Goal: Task Accomplishment & Management: Manage account settings

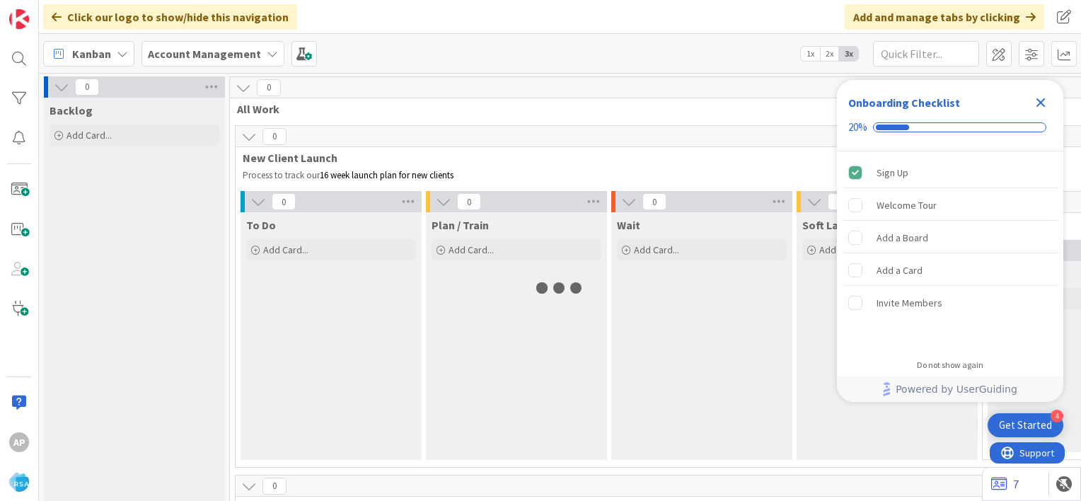
click at [1039, 103] on icon "Close Checklist" at bounding box center [1040, 102] width 9 height 9
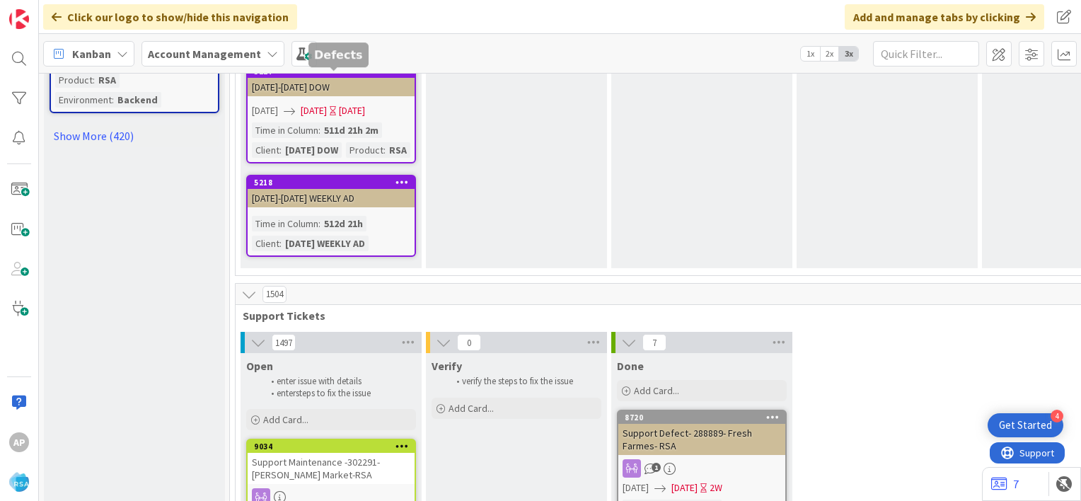
scroll to position [1977, 0]
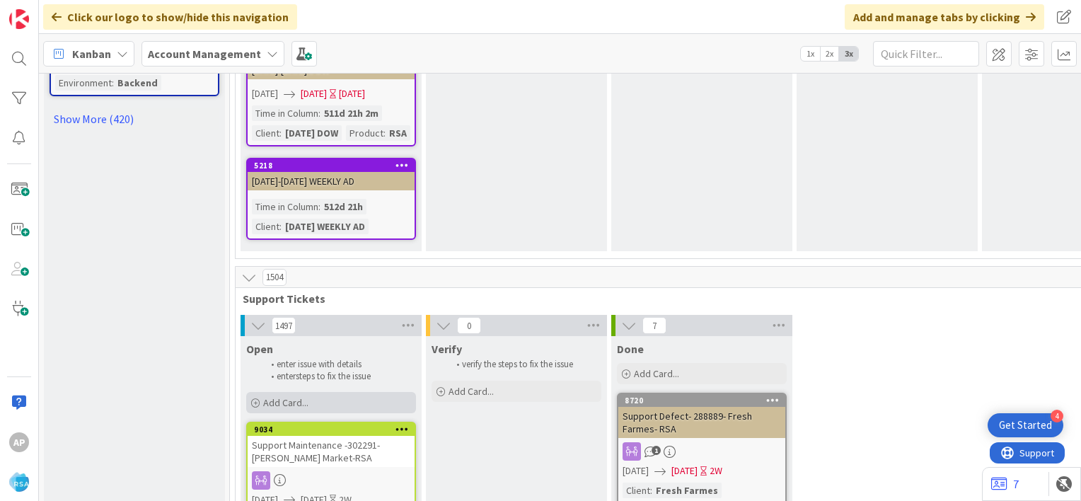
click at [277, 396] on span "Add Card..." at bounding box center [285, 402] width 45 height 13
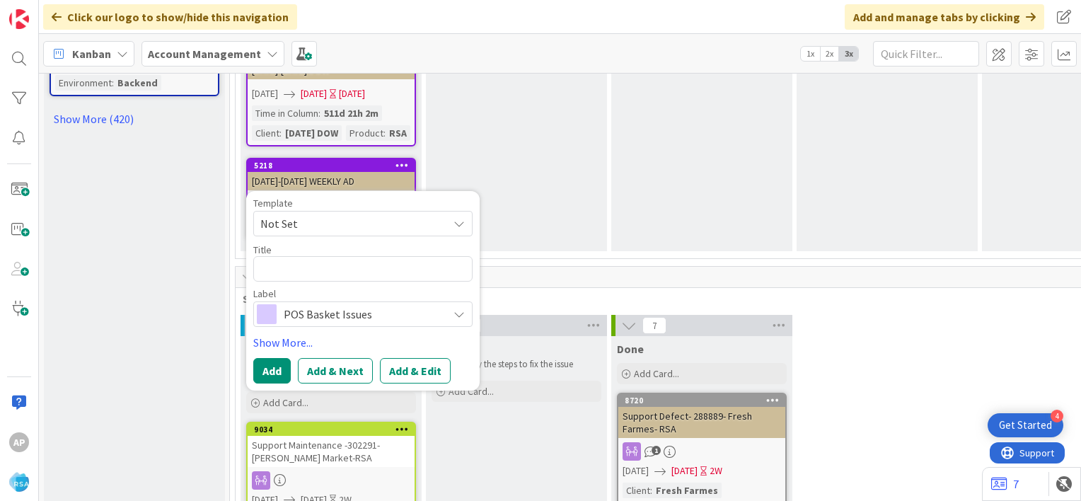
click at [458, 218] on icon at bounding box center [458, 223] width 11 height 11
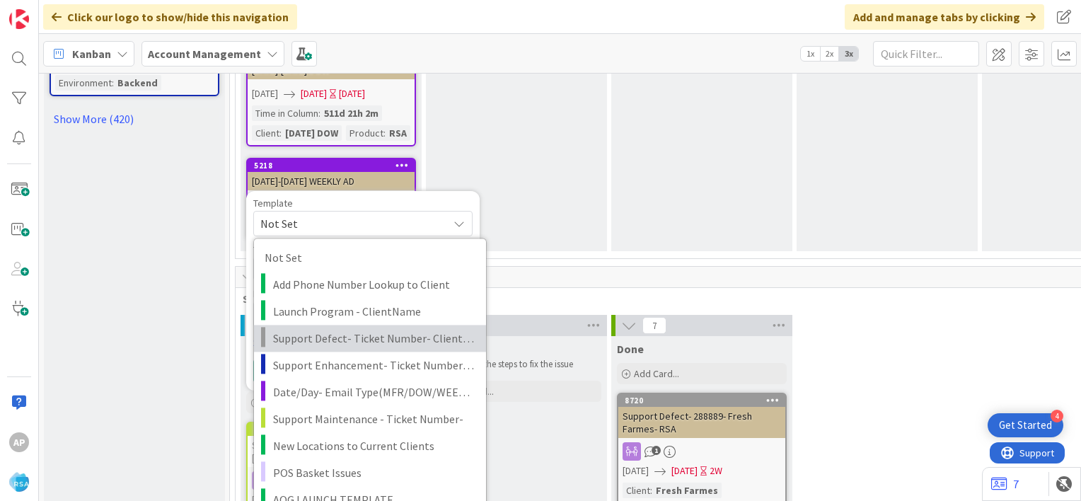
click at [379, 329] on span "Support Defect- Ticket Number- Client Name- Product Name" at bounding box center [374, 338] width 202 height 18
type textarea "x"
type textarea "Support Defect- Ticket Number- Client Name- Product Name"
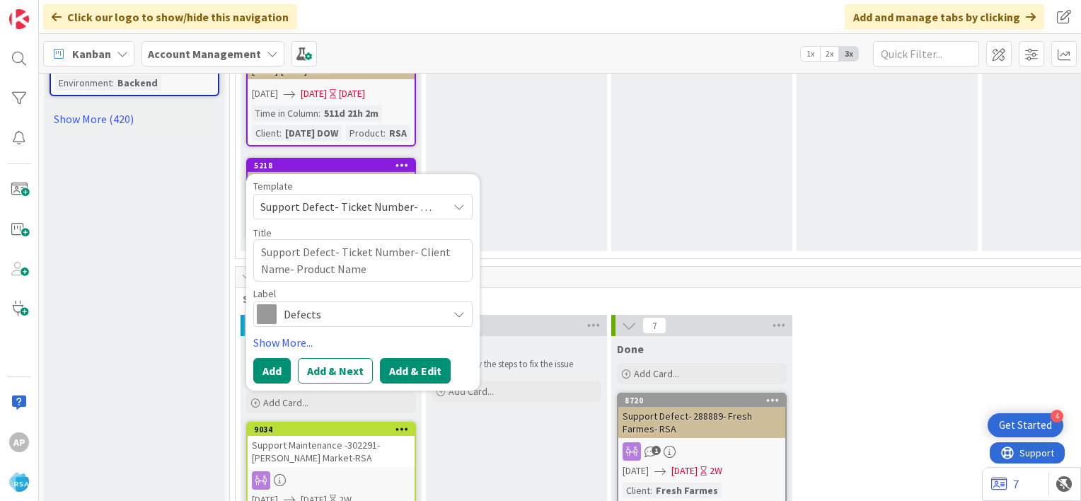
click at [408, 358] on button "Add & Edit" at bounding box center [415, 370] width 71 height 25
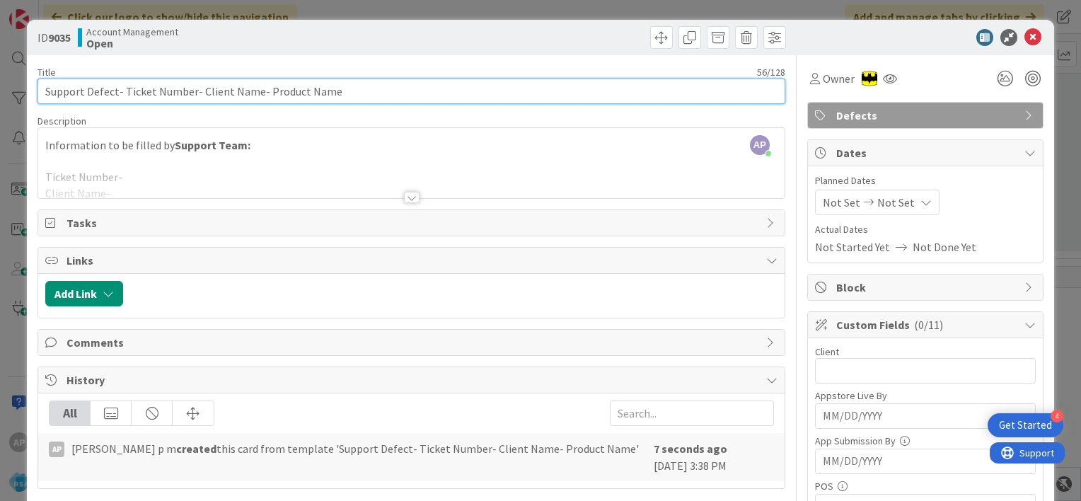
drag, startPoint x: 190, startPoint y: 93, endPoint x: 122, endPoint y: 95, distance: 67.9
click at [122, 95] on input "Support Defect- Ticket Number- Client Name- Product Name" at bounding box center [410, 90] width 747 height 25
paste input "#302213"
click at [127, 95] on input "Support Defect- #302213- Client Name- Product Name" at bounding box center [410, 90] width 747 height 25
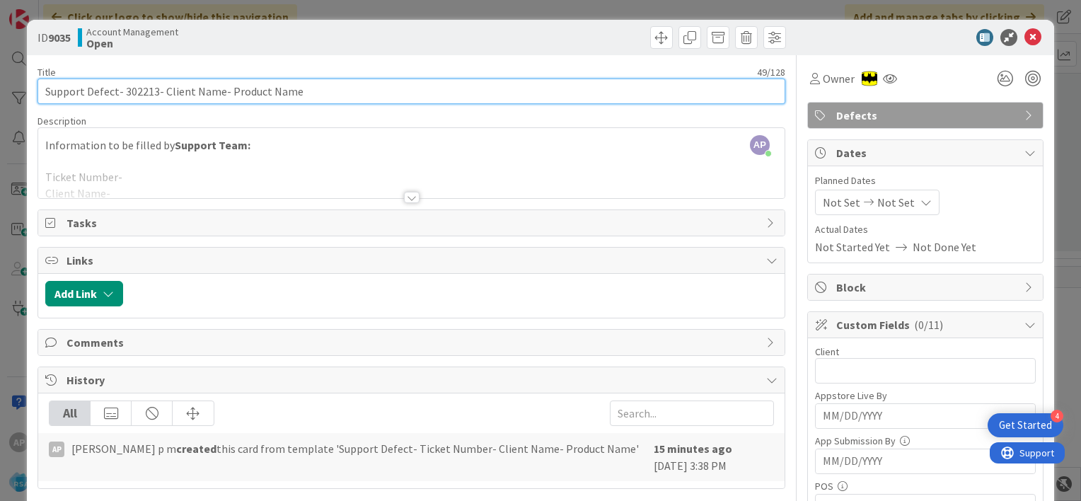
drag, startPoint x: 164, startPoint y: 91, endPoint x: 219, endPoint y: 94, distance: 55.3
click at [219, 94] on input "Support Defect- 302213- Client Name- Product Name" at bounding box center [410, 90] width 747 height 25
drag, startPoint x: 231, startPoint y: 89, endPoint x: 305, endPoint y: 100, distance: 75.8
click at [305, 100] on input "Support Defect- 302213- Buche Foods- Product Name" at bounding box center [410, 90] width 747 height 25
type input "Support Defect- 302213- Buche Foods- RSA"
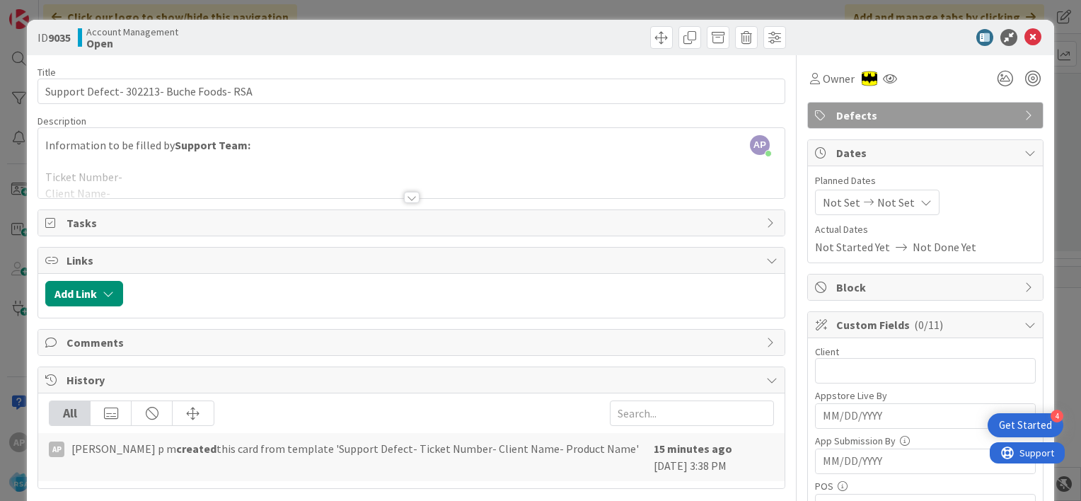
click at [404, 199] on div at bounding box center [412, 197] width 16 height 11
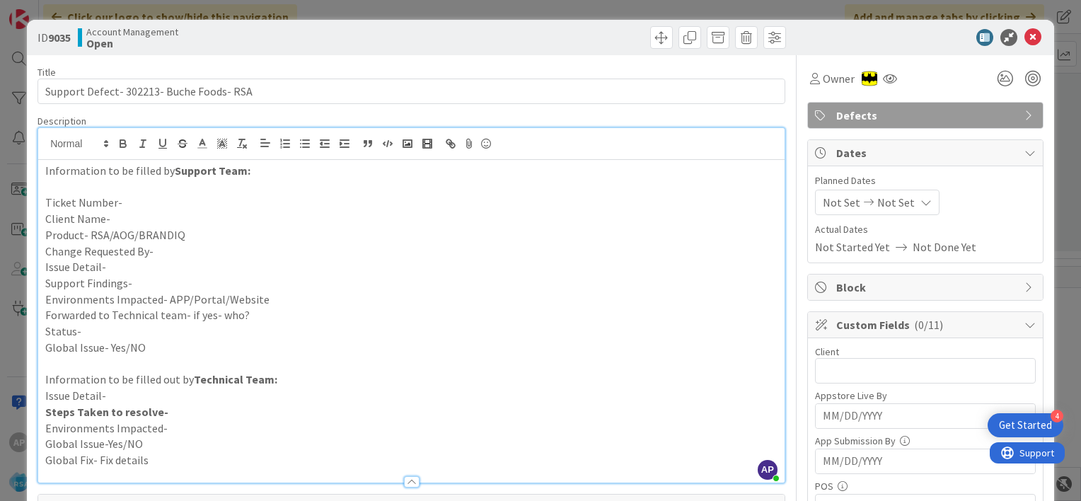
click at [161, 209] on p "Ticket Number-" at bounding box center [411, 202] width 732 height 16
click at [125, 203] on p "Ticket Number- #302213" at bounding box center [411, 202] width 732 height 16
click at [127, 219] on p "Client Name-" at bounding box center [411, 219] width 732 height 16
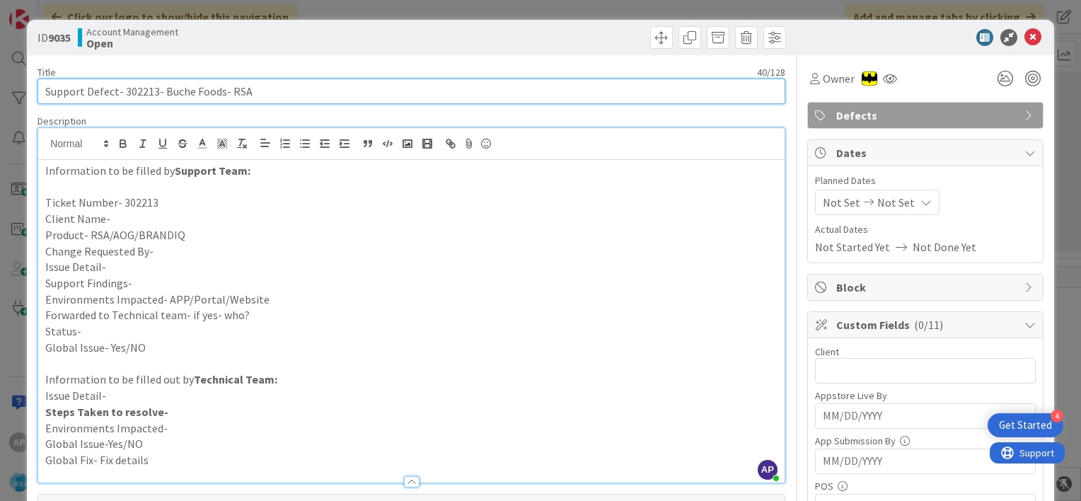
drag, startPoint x: 161, startPoint y: 91, endPoint x: 223, endPoint y: 96, distance: 62.5
click at [223, 96] on input "Support Defect- 302213- Buche Foods- RSA" at bounding box center [410, 90] width 747 height 25
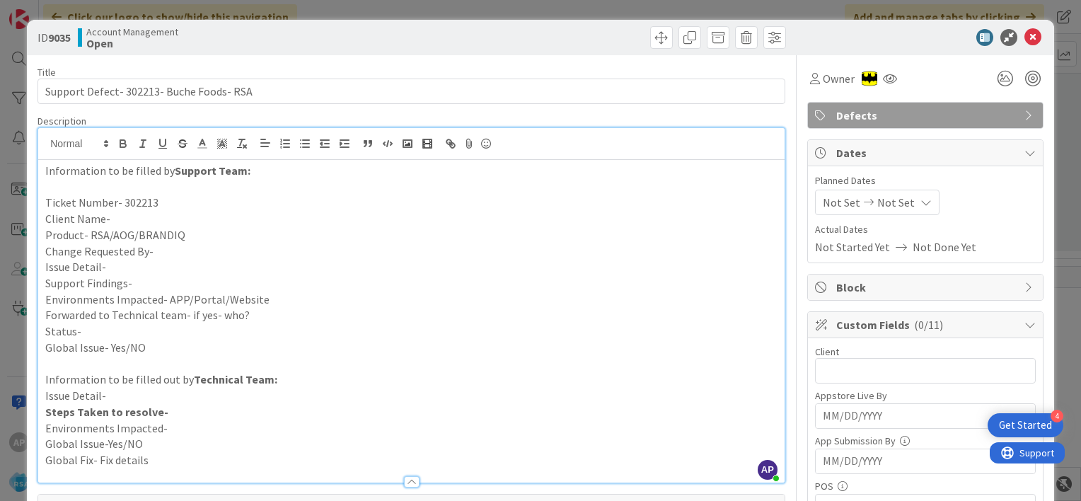
click at [142, 221] on p "Client Name-" at bounding box center [411, 219] width 732 height 16
click at [197, 233] on p "Product- RSA/AOG/BRANDIQ" at bounding box center [411, 235] width 732 height 16
click at [187, 255] on p "Change Requested By-" at bounding box center [411, 251] width 732 height 16
click at [137, 266] on p "Issue Detail-" at bounding box center [411, 267] width 732 height 16
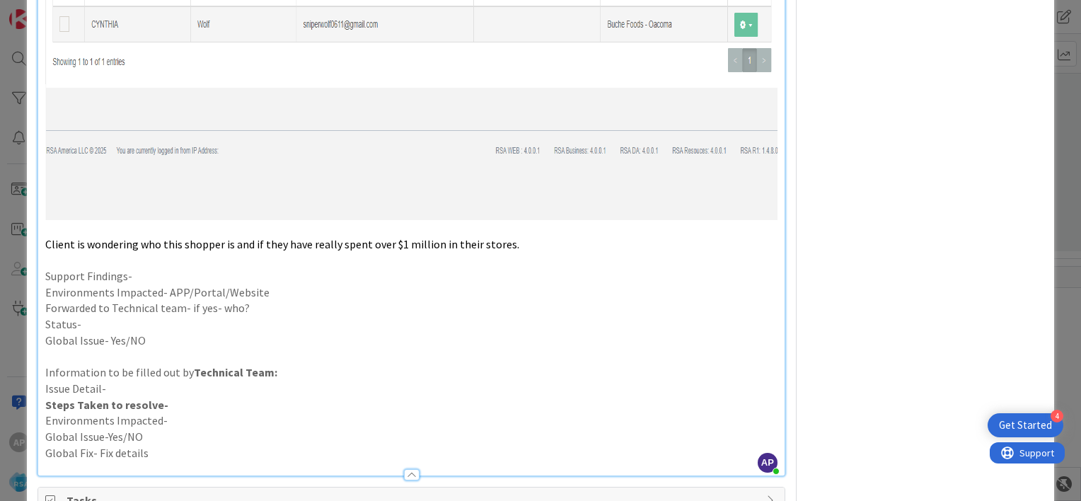
scroll to position [1226, 0]
click at [160, 269] on p "Support Findings-" at bounding box center [411, 275] width 732 height 16
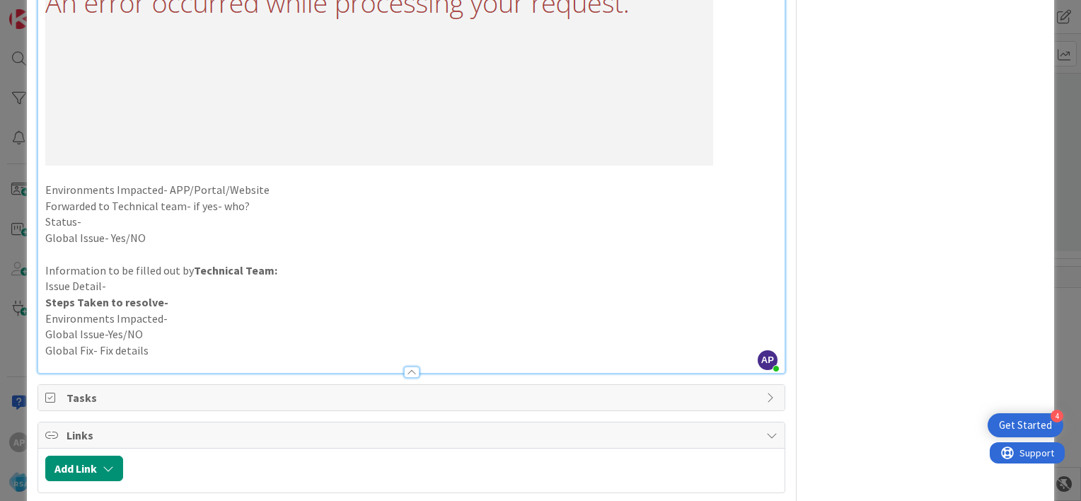
scroll to position [1994, 0]
click at [282, 198] on p "Forwarded to Technical team- if yes- who?" at bounding box center [411, 206] width 732 height 16
click at [276, 190] on p "Environments Impacted- APP/Portal/Website" at bounding box center [411, 190] width 732 height 16
click at [274, 202] on p "Forwarded to Technical team- if yes- who?" at bounding box center [411, 206] width 732 height 16
click at [121, 225] on p "Status-" at bounding box center [411, 222] width 732 height 16
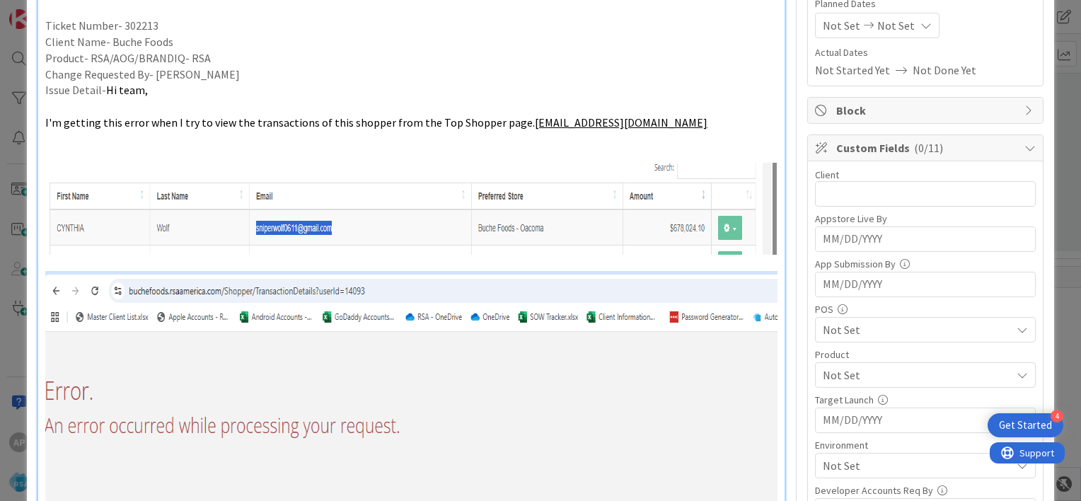
scroll to position [0, 0]
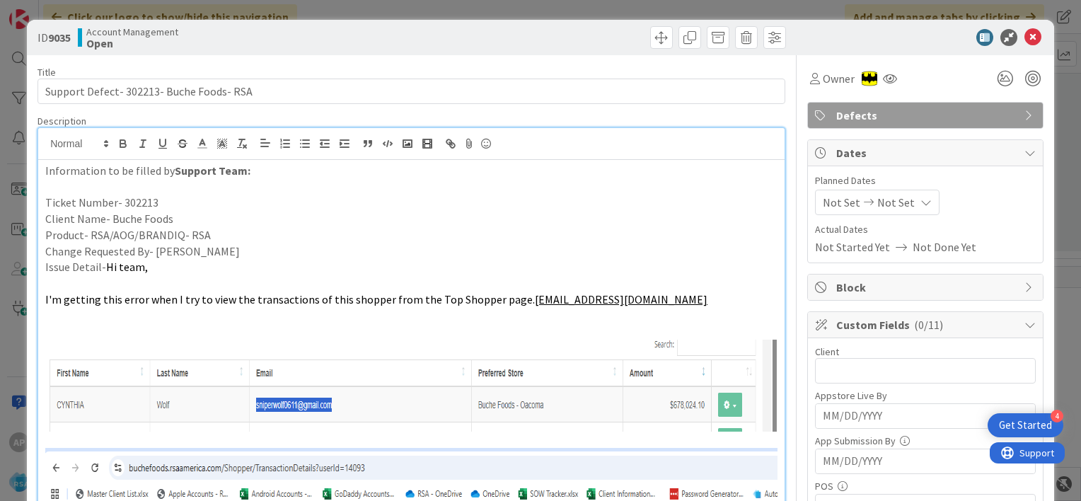
click at [822, 201] on span "Not Set" at bounding box center [840, 202] width 37 height 17
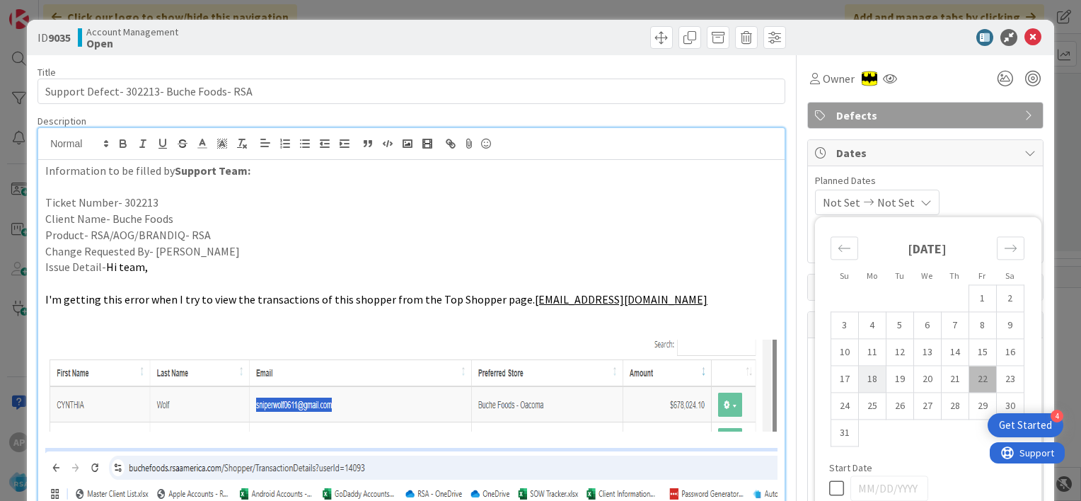
click at [860, 376] on td "18" at bounding box center [872, 379] width 28 height 27
type input "[DATE]"
click at [970, 402] on td "29" at bounding box center [982, 405] width 28 height 27
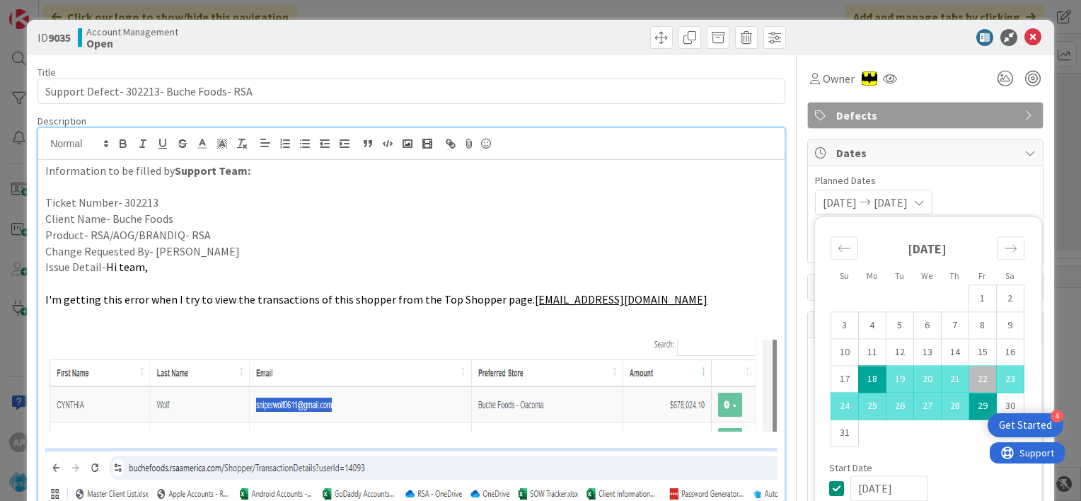
type input "[DATE]"
click at [984, 209] on div "[DATE] [DATE] Su Mo Tu We Th Fr Sa [DATE] 1 2 3 4 5 6 7 8 9 10 11 12 13 14 15 1…" at bounding box center [925, 202] width 221 height 25
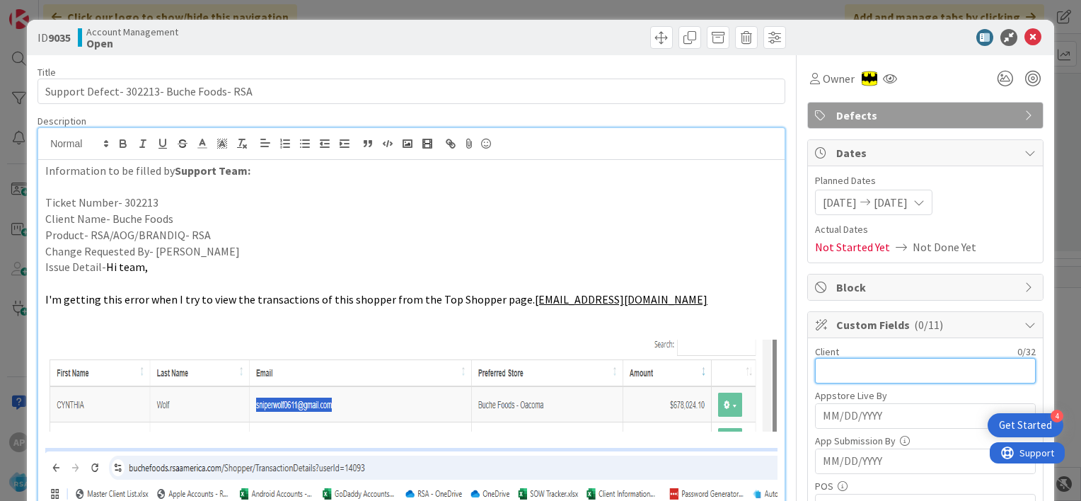
click at [822, 362] on input "text" at bounding box center [925, 370] width 221 height 25
type input "Buche Foods"
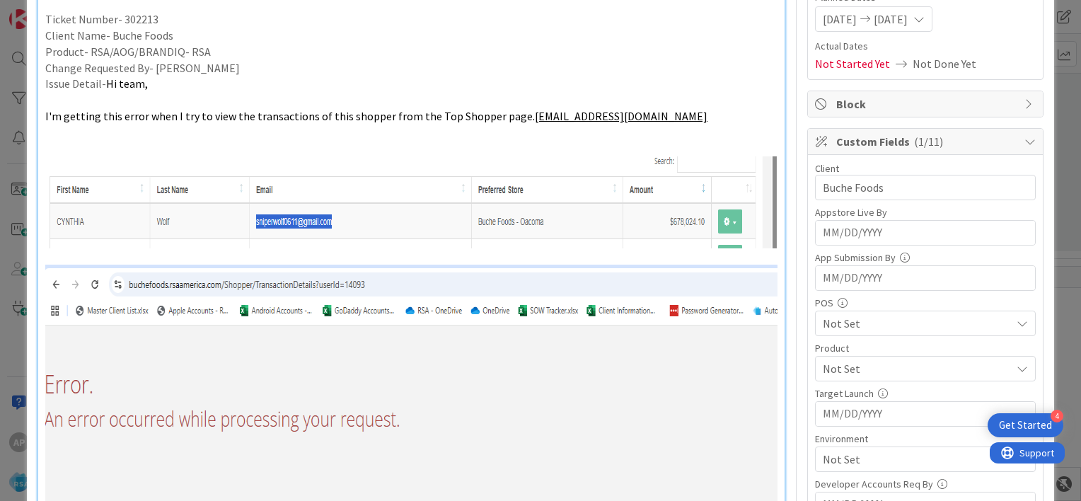
scroll to position [184, 0]
click at [846, 363] on span "Not Set" at bounding box center [916, 367] width 188 height 17
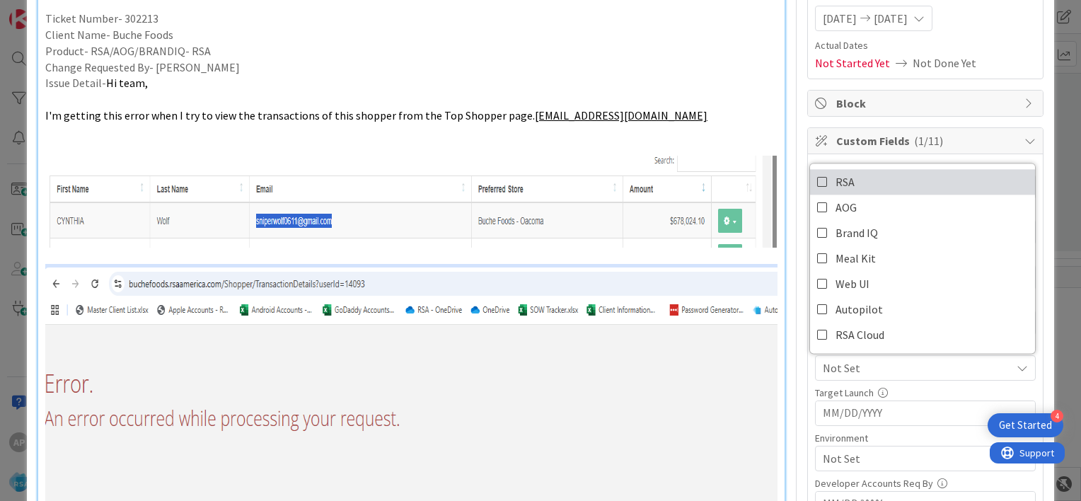
click at [817, 179] on icon at bounding box center [822, 181] width 11 height 21
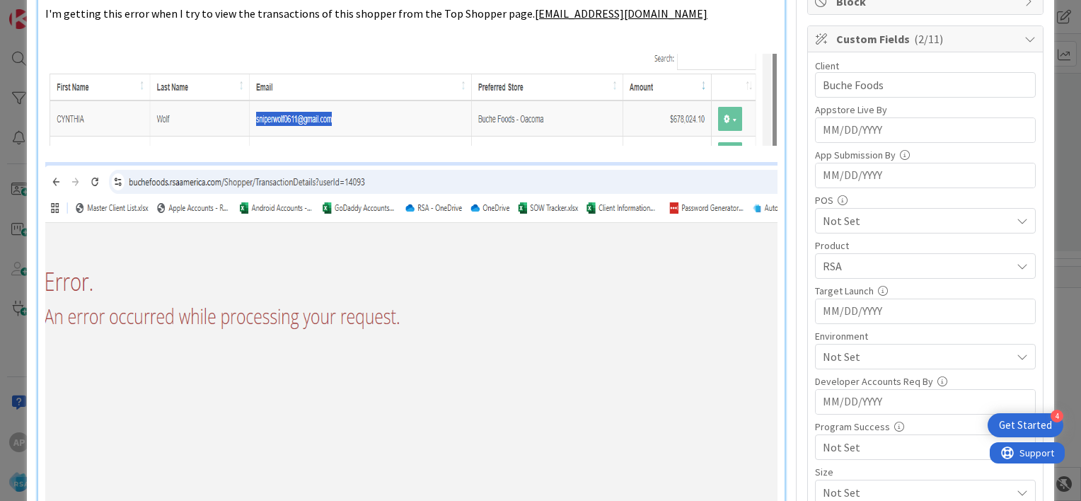
scroll to position [287, 0]
click at [831, 356] on span "Not Set" at bounding box center [916, 354] width 188 height 17
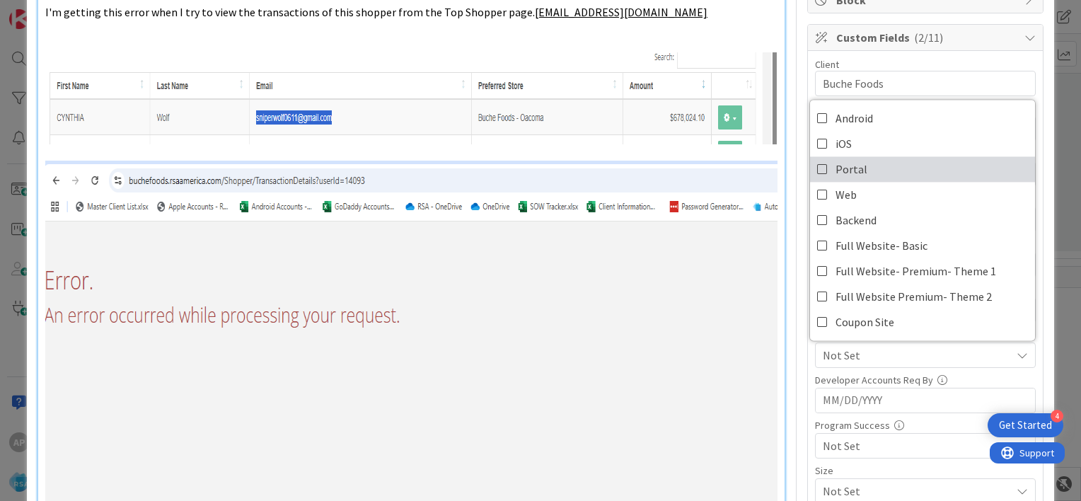
click at [817, 167] on icon at bounding box center [822, 168] width 11 height 21
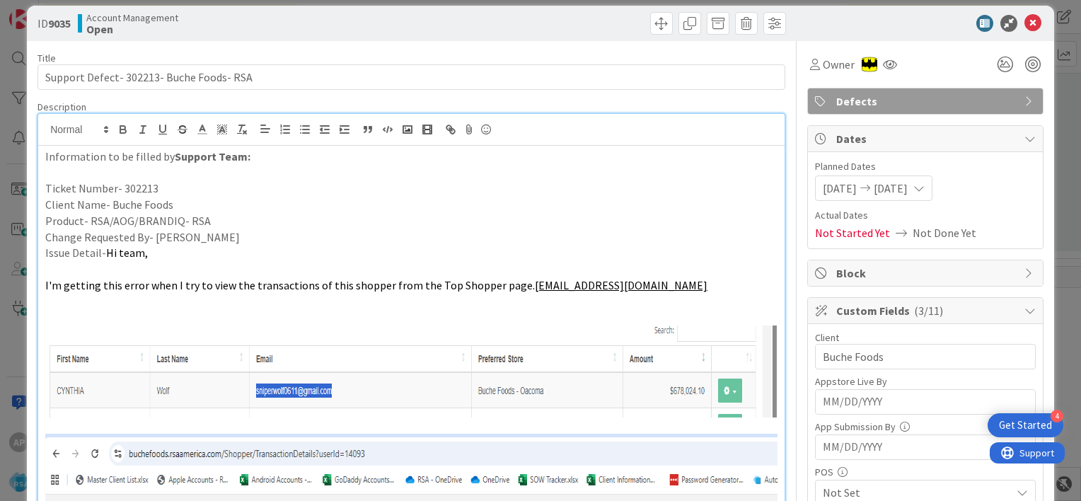
scroll to position [0, 0]
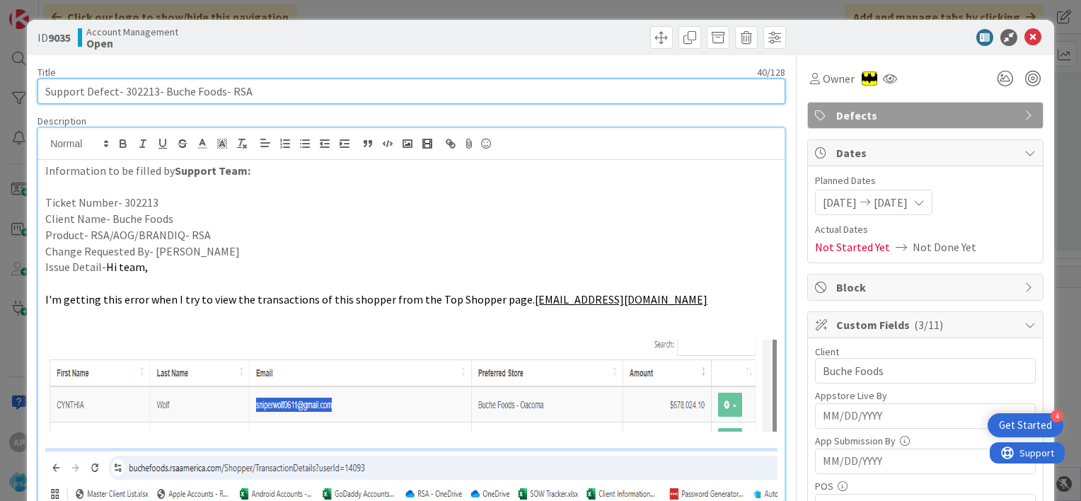
drag, startPoint x: 221, startPoint y: 93, endPoint x: 121, endPoint y: 88, distance: 100.6
click at [121, 88] on input "Support Defect- 302213- Buche Foods- RSA" at bounding box center [410, 90] width 747 height 25
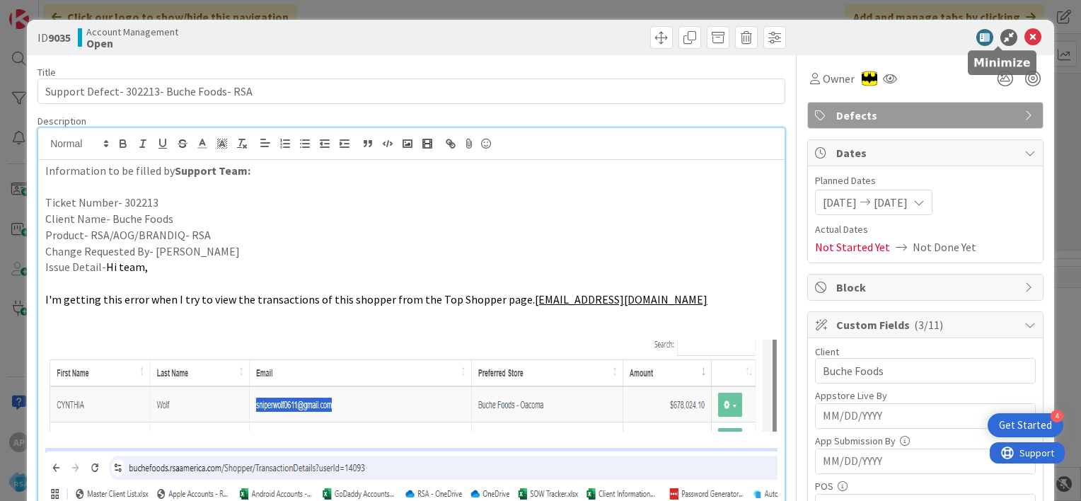
click at [1024, 38] on icon at bounding box center [1032, 37] width 17 height 17
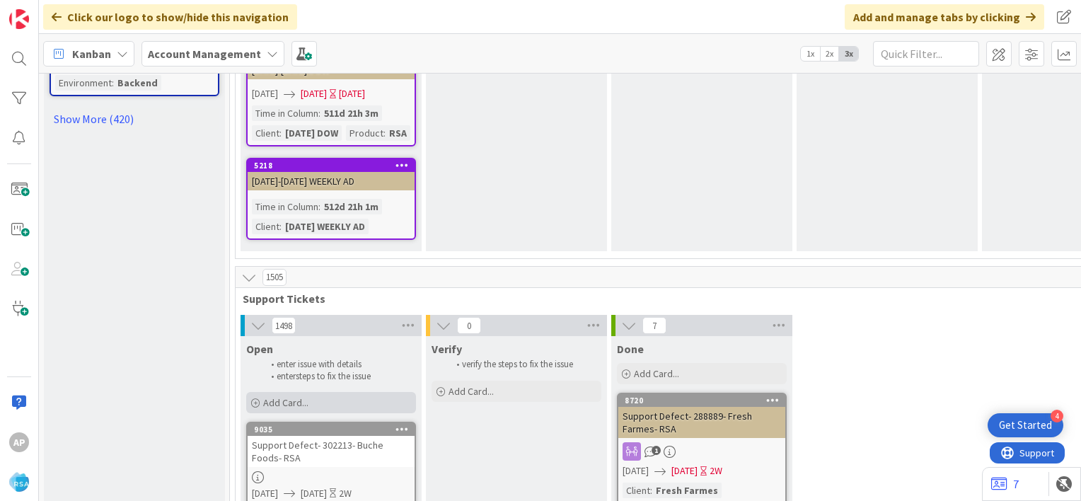
click at [337, 392] on div "Add Card..." at bounding box center [331, 402] width 170 height 21
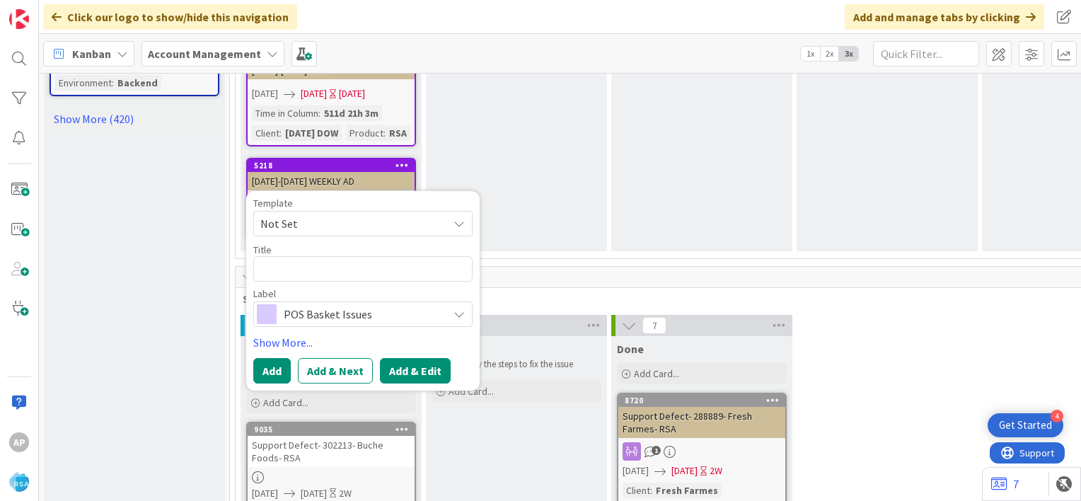
click at [397, 358] on button "Add & Edit" at bounding box center [415, 370] width 71 height 25
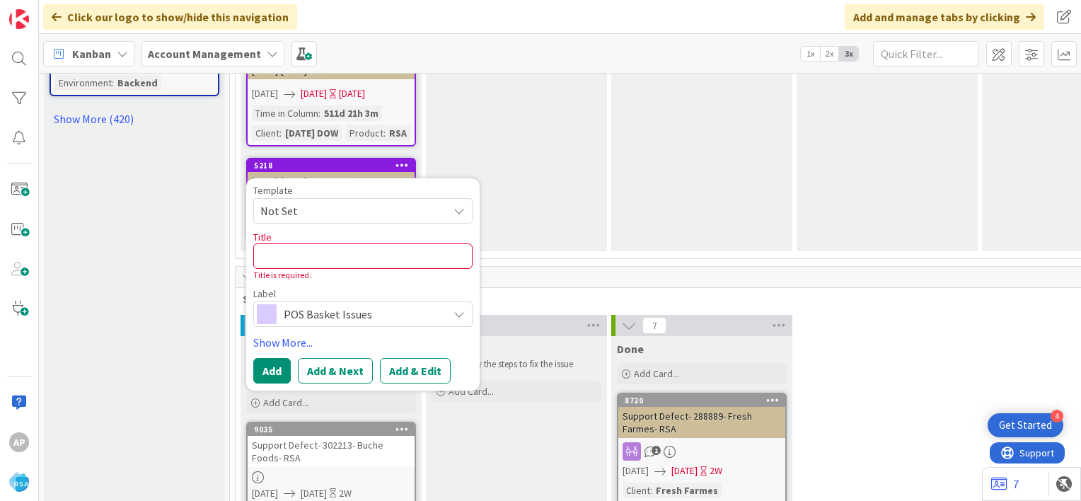
click at [462, 205] on icon at bounding box center [458, 210] width 11 height 11
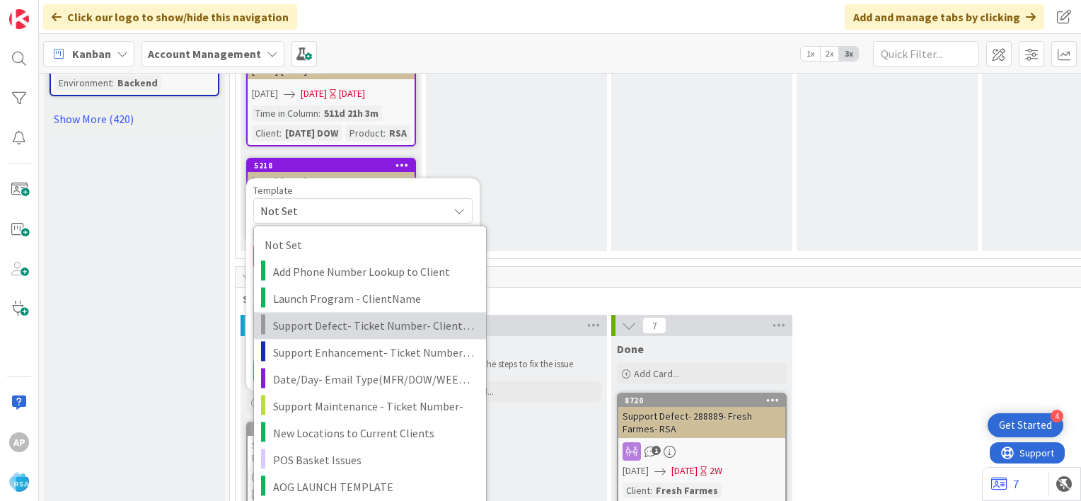
click at [325, 316] on span "Support Defect- Ticket Number- Client Name- Product Name" at bounding box center [374, 325] width 202 height 18
type textarea "x"
type textarea "Support Defect- Ticket Number- Client Name- Product Name"
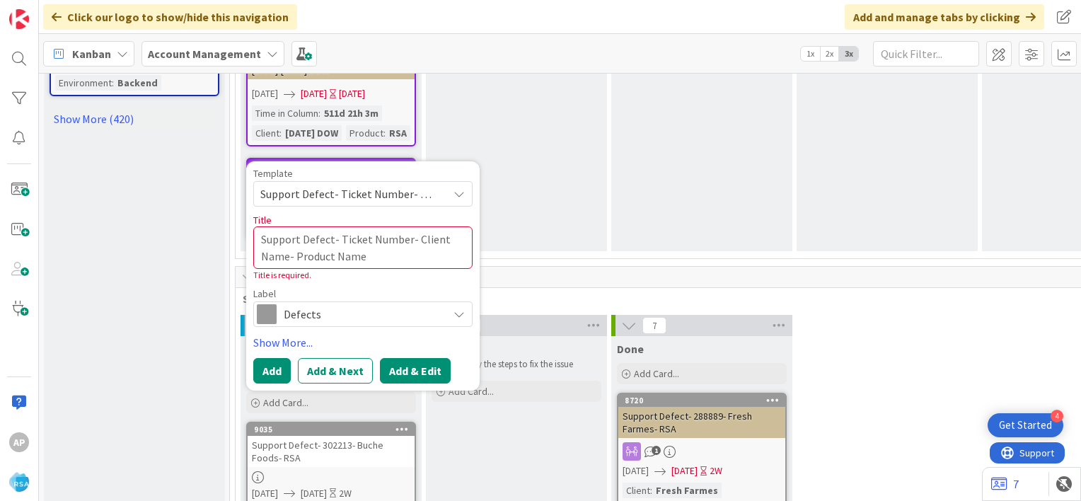
click at [410, 358] on button "Add & Edit" at bounding box center [415, 370] width 71 height 25
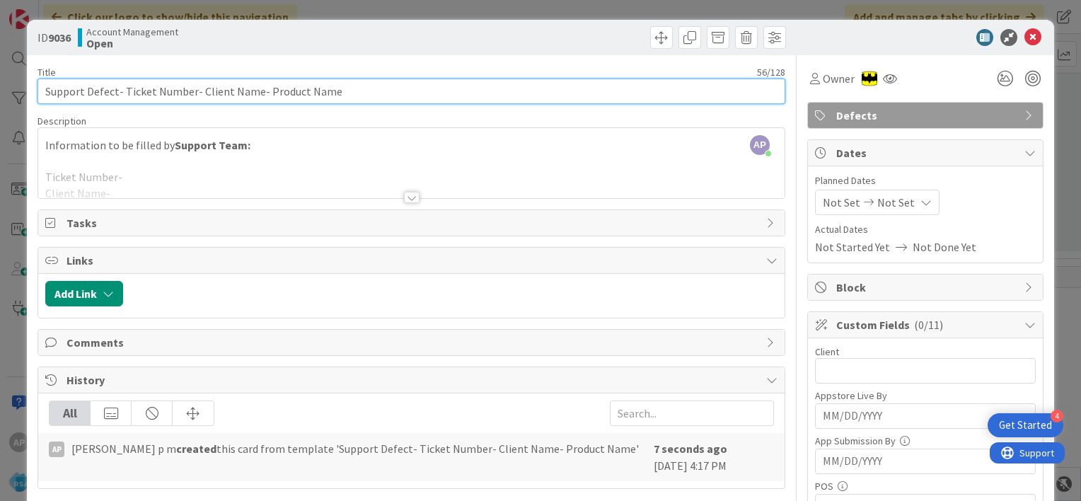
click at [124, 90] on input "Support Defect- Ticket Number- Client Name- Product Name" at bounding box center [410, 90] width 747 height 25
drag, startPoint x: 122, startPoint y: 90, endPoint x: 190, endPoint y: 96, distance: 68.2
click at [190, 96] on input "Support Defect- Ticket Number- Client Name- Product Name" at bounding box center [410, 90] width 747 height 25
paste input "#302239"
click at [127, 91] on input "Support Defect- #302239- Client Name- Product Name" at bounding box center [410, 90] width 747 height 25
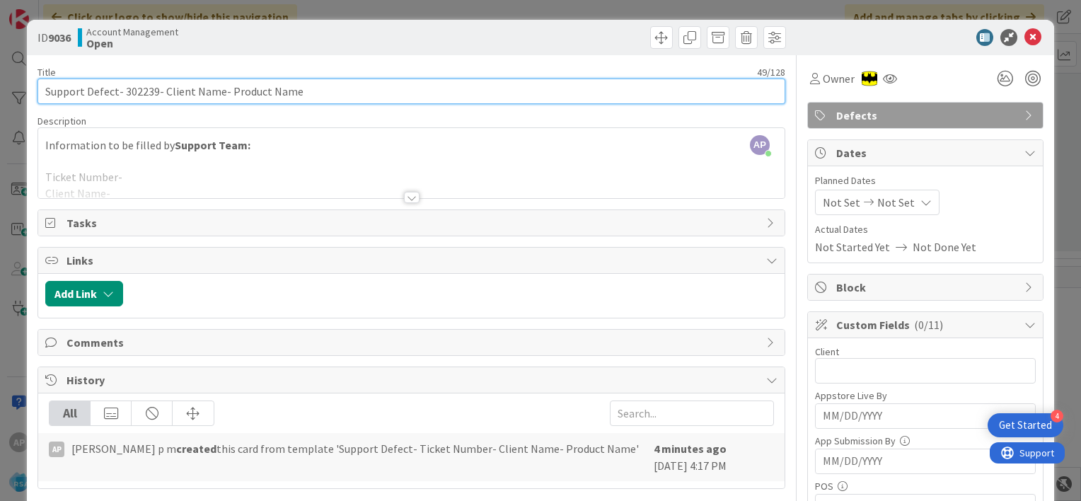
drag, startPoint x: 162, startPoint y: 90, endPoint x: 217, endPoint y: 88, distance: 55.2
click at [217, 88] on input "Support Defect- 302239- Client Name- Product Name" at bounding box center [410, 90] width 747 height 25
drag, startPoint x: 206, startPoint y: 94, endPoint x: 315, endPoint y: 110, distance: 110.7
type input "Support Defect- 302239- [PERSON_NAME] RSA"
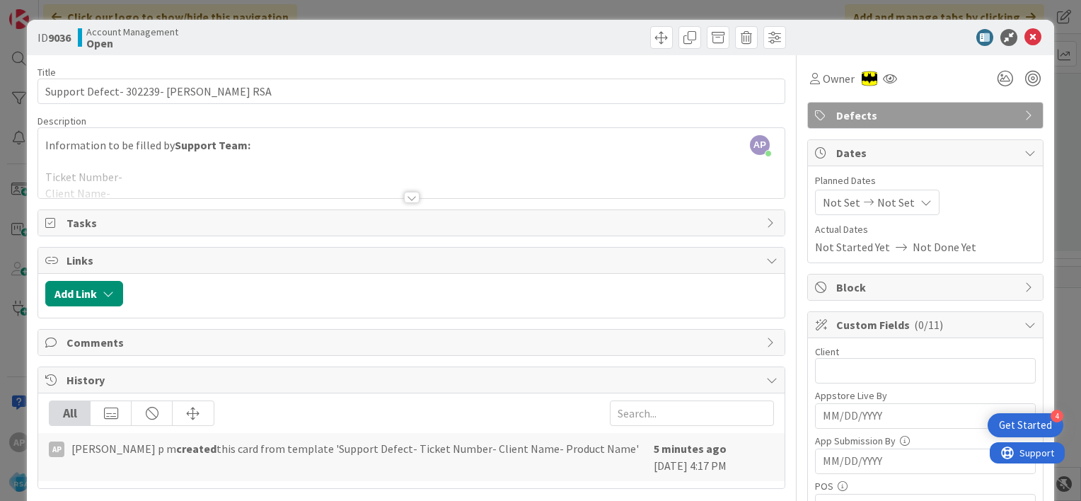
click at [404, 192] on div at bounding box center [412, 197] width 16 height 11
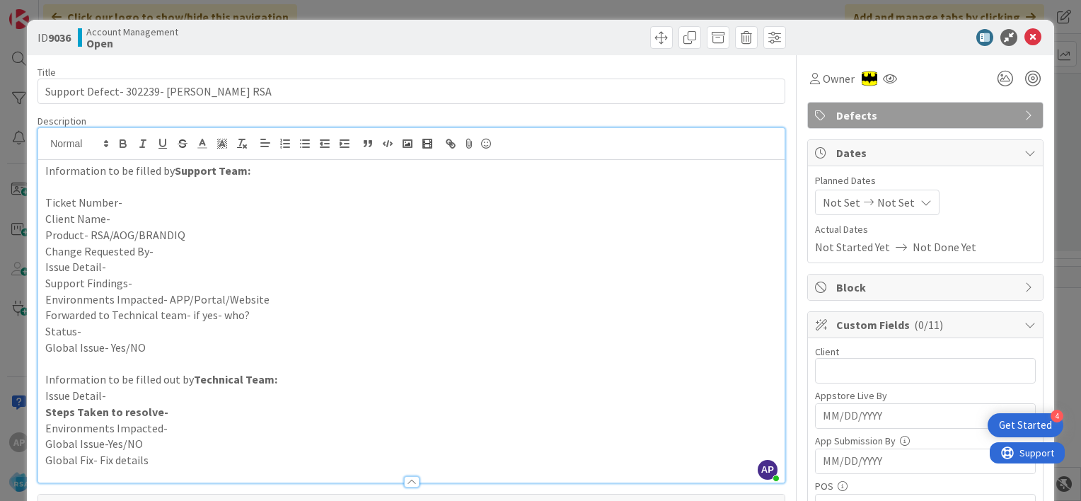
click at [142, 204] on p "Ticket Number-" at bounding box center [411, 202] width 732 height 16
click at [127, 204] on p "Ticket Number- #302239" at bounding box center [411, 202] width 732 height 16
click at [138, 221] on p "Client Name-" at bounding box center [411, 219] width 732 height 16
click at [199, 231] on p "Product- RSA/AOG/BRANDIQ" at bounding box center [411, 235] width 732 height 16
click at [170, 255] on p "Change Requested By-" at bounding box center [411, 251] width 732 height 16
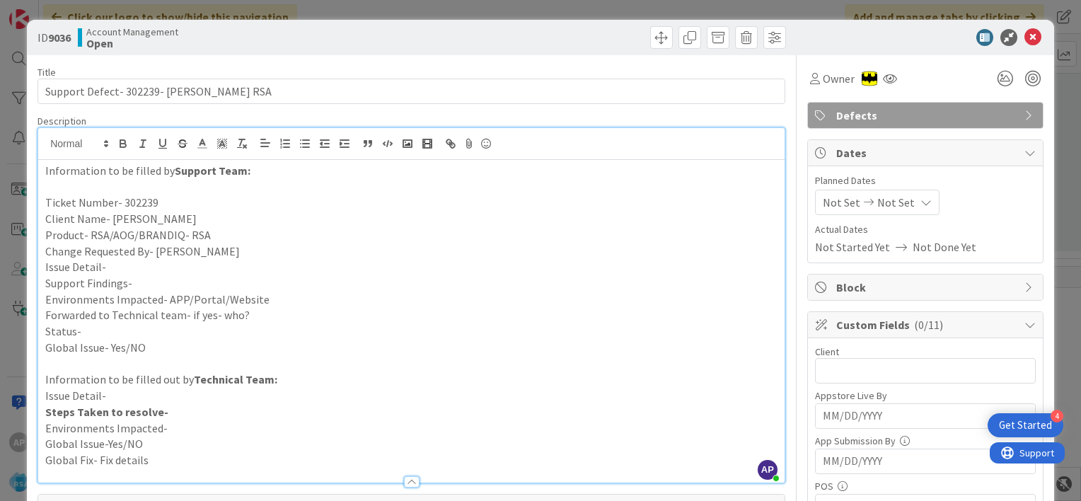
click at [120, 267] on p "Issue Detail-" at bounding box center [411, 267] width 732 height 16
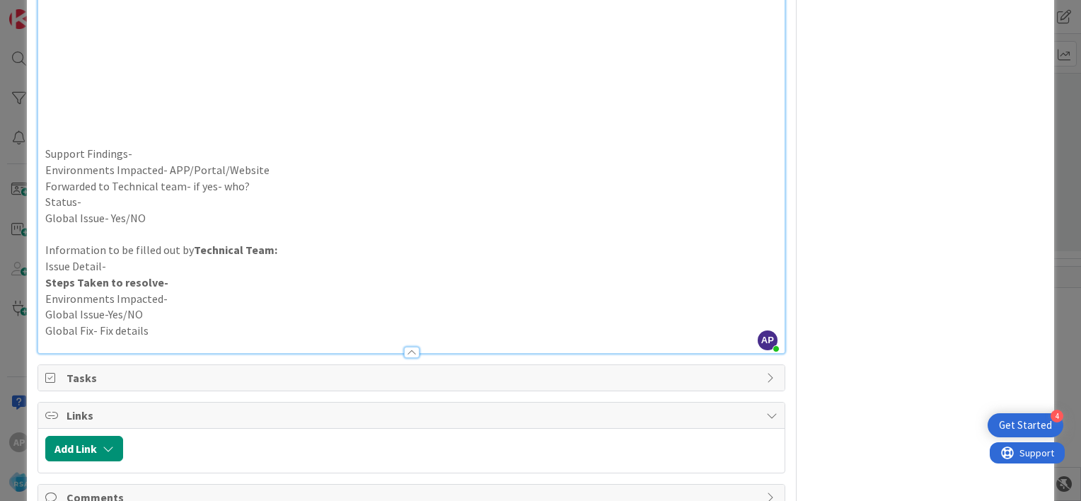
scroll to position [2718, 0]
click at [155, 152] on p "Support Findings-" at bounding box center [411, 153] width 732 height 16
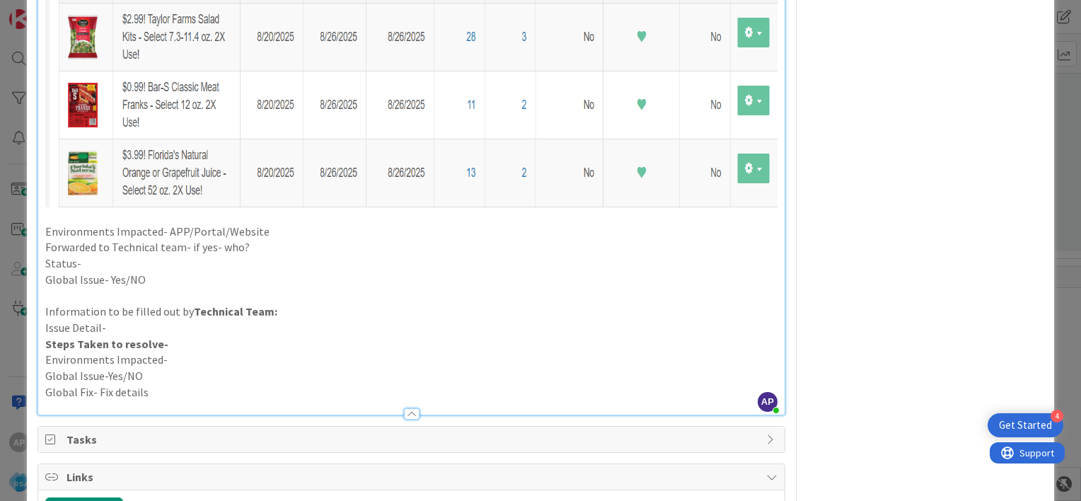
scroll to position [3591, 0]
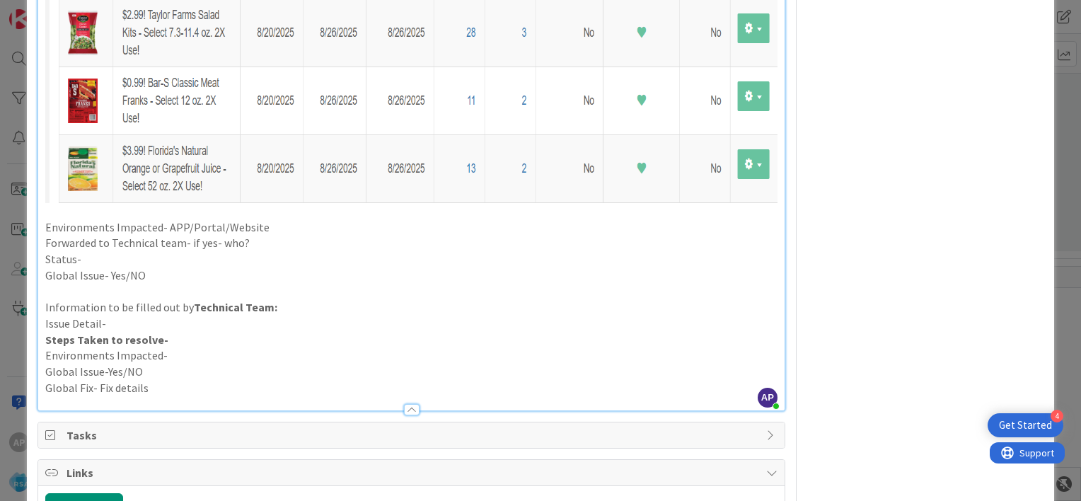
click at [267, 232] on p "Environments Impacted- APP/Portal/Website" at bounding box center [411, 227] width 732 height 16
click at [261, 241] on p "Forwarded to Technical team- if yes- who?" at bounding box center [411, 243] width 732 height 16
click at [120, 257] on p "Status-" at bounding box center [411, 259] width 732 height 16
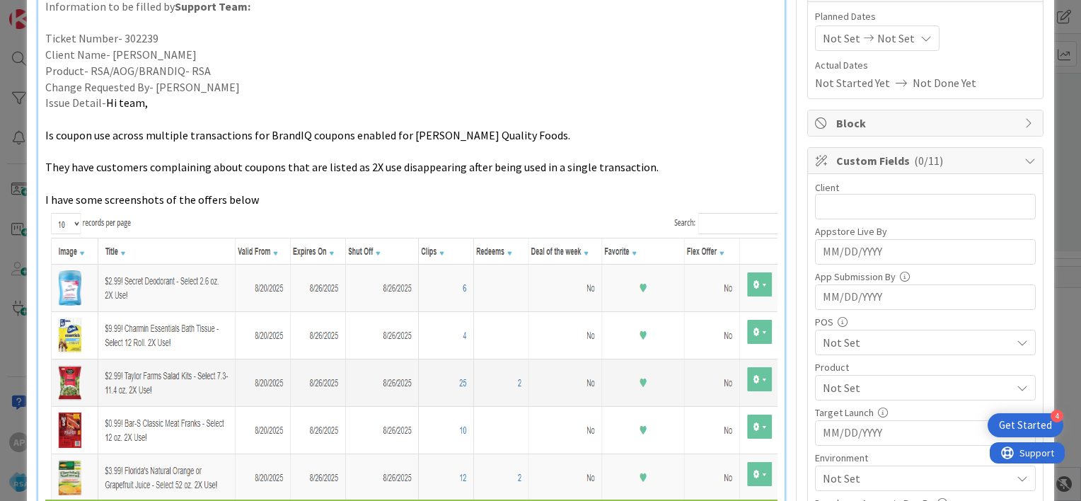
scroll to position [93, 0]
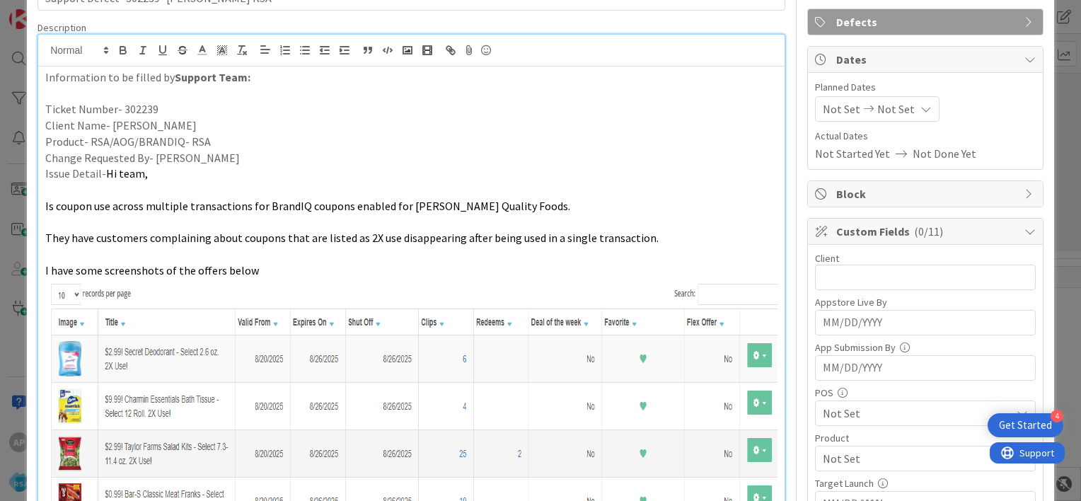
click at [827, 110] on span "Not Set" at bounding box center [840, 108] width 37 height 17
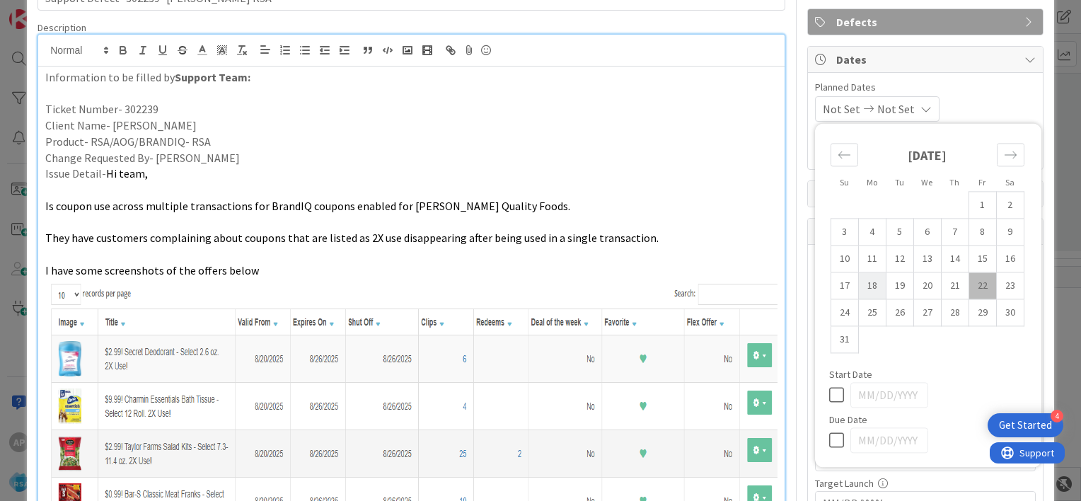
click at [863, 279] on td "18" at bounding box center [872, 285] width 28 height 27
type input "[DATE]"
click at [972, 313] on td "29" at bounding box center [982, 312] width 28 height 27
type input "[DATE]"
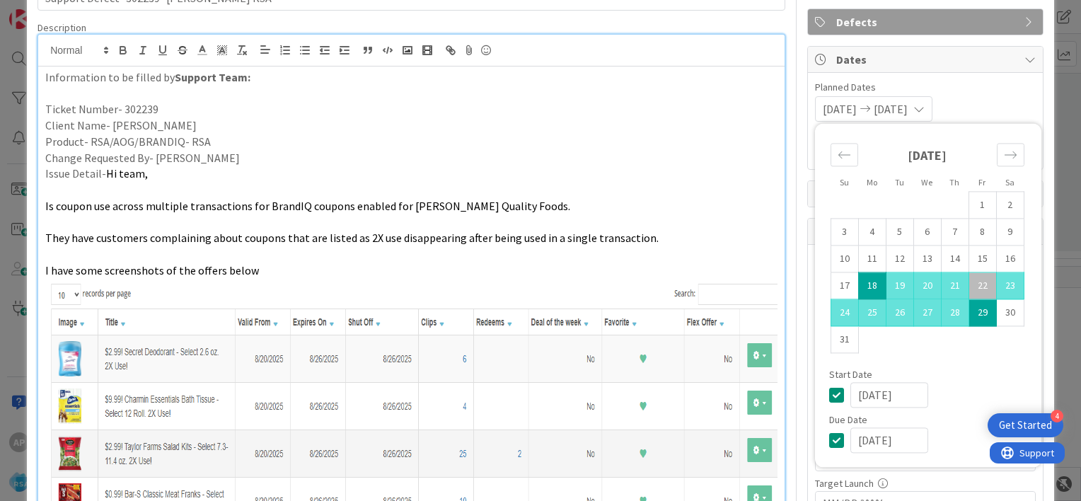
click at [972, 106] on div "[DATE] [DATE] Su Mo Tu We Th Fr Sa [DATE] 1 2 3 4 5 6 7 8 9 10 11 12 13 14 15 1…" at bounding box center [925, 108] width 221 height 25
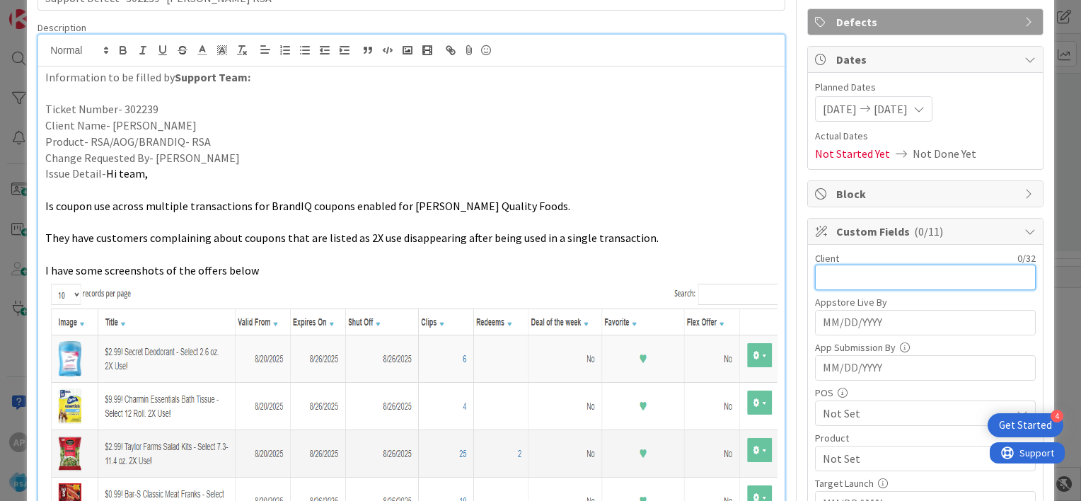
click at [837, 279] on input "text" at bounding box center [925, 276] width 221 height 25
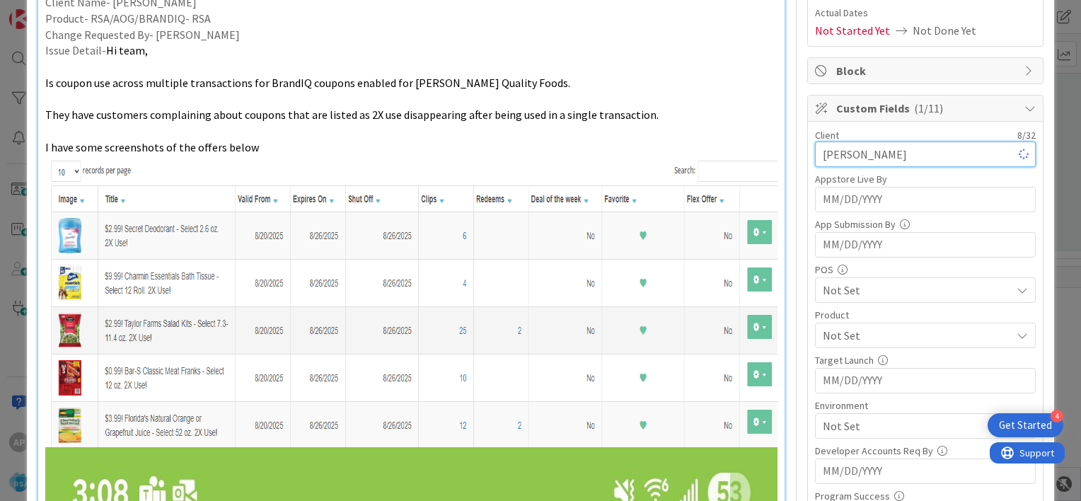
scroll to position [225, 0]
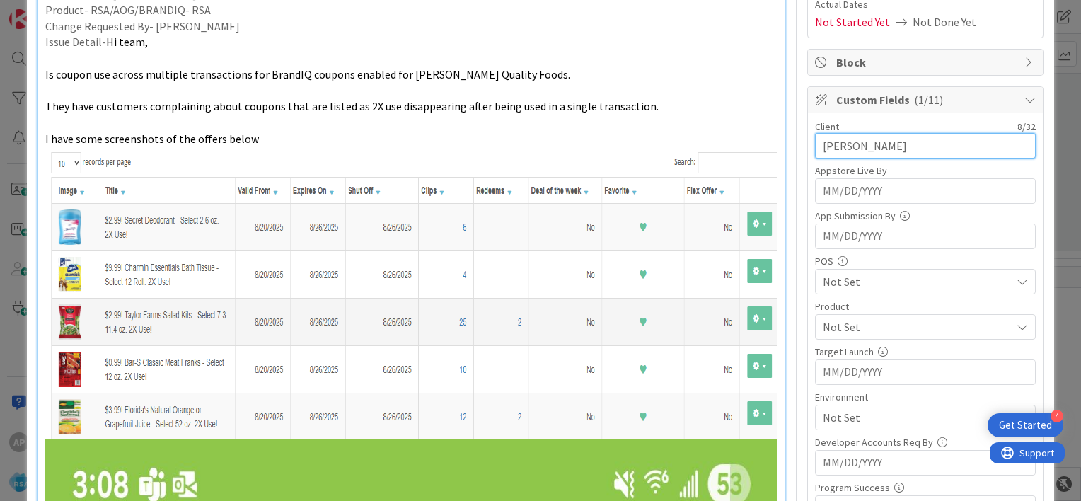
type input "[PERSON_NAME]"
click at [823, 320] on span "Not Set" at bounding box center [916, 326] width 188 height 17
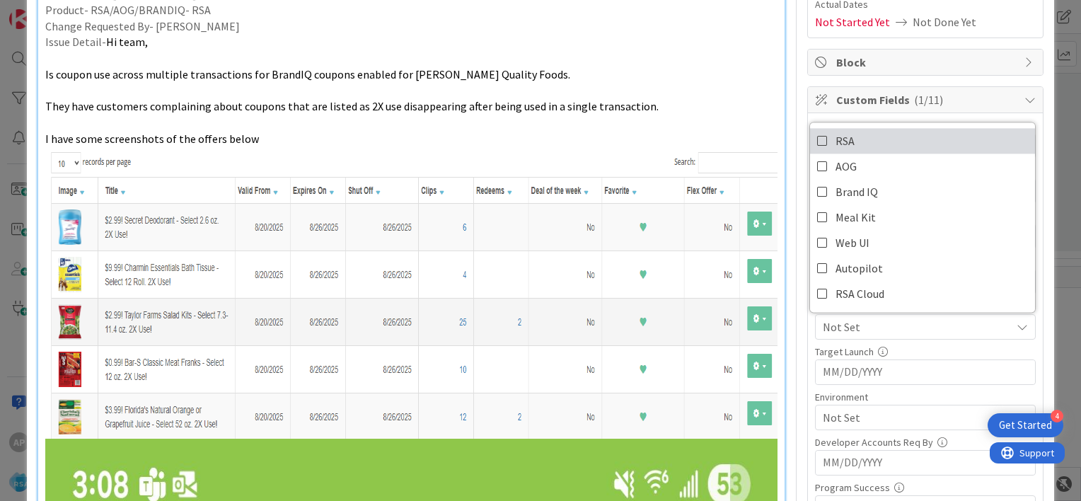
click at [817, 145] on icon at bounding box center [822, 140] width 11 height 21
click at [807, 328] on div "Custom Fields ( 2/11 ) Client 8 / 32 [PERSON_NAME] Appstore Live By Navigate fo…" at bounding box center [925, 352] width 236 height 532
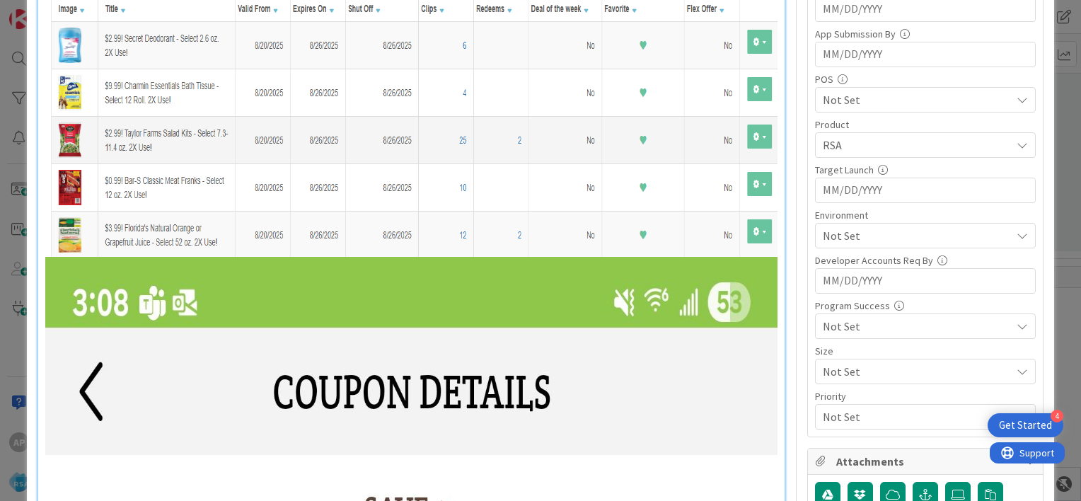
scroll to position [407, 0]
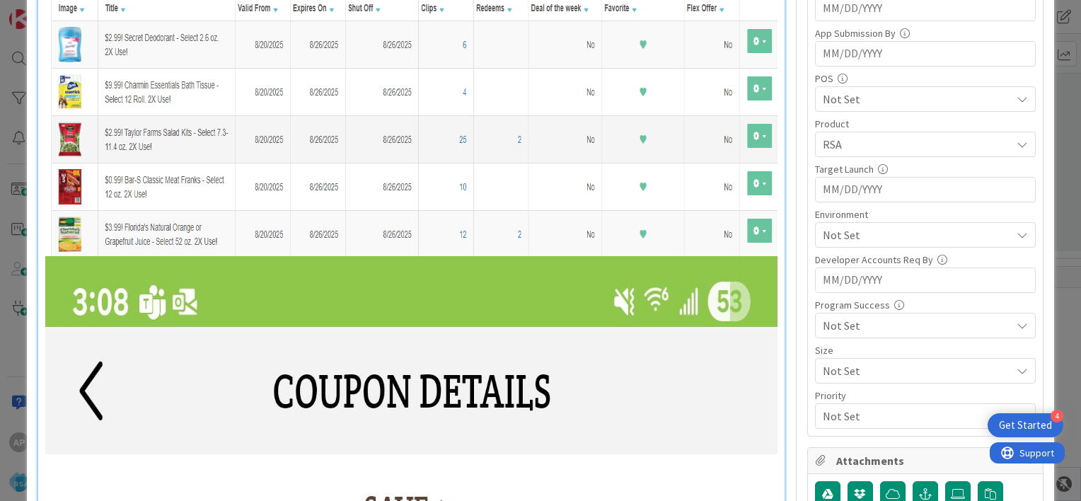
click at [843, 226] on span "Not Set" at bounding box center [916, 234] width 188 height 17
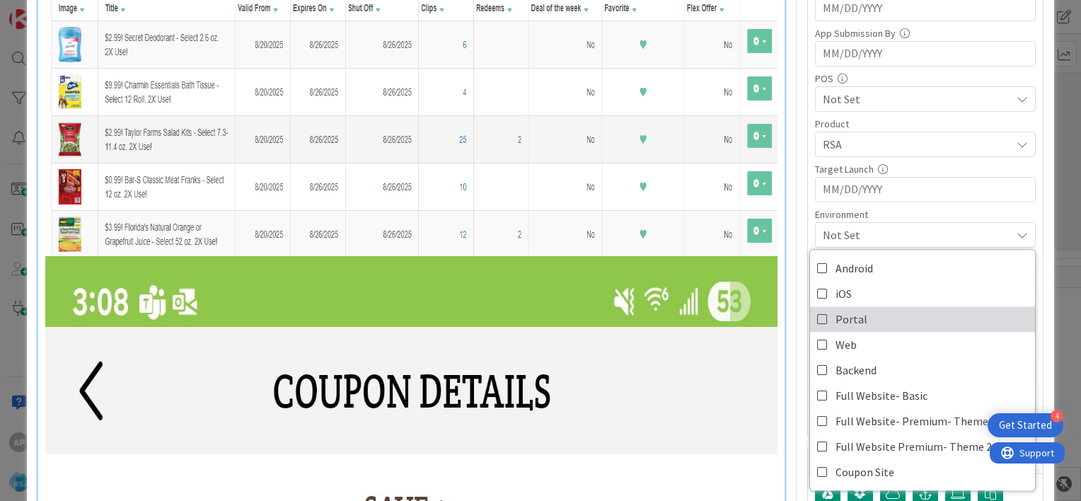
click at [817, 315] on icon at bounding box center [822, 318] width 11 height 21
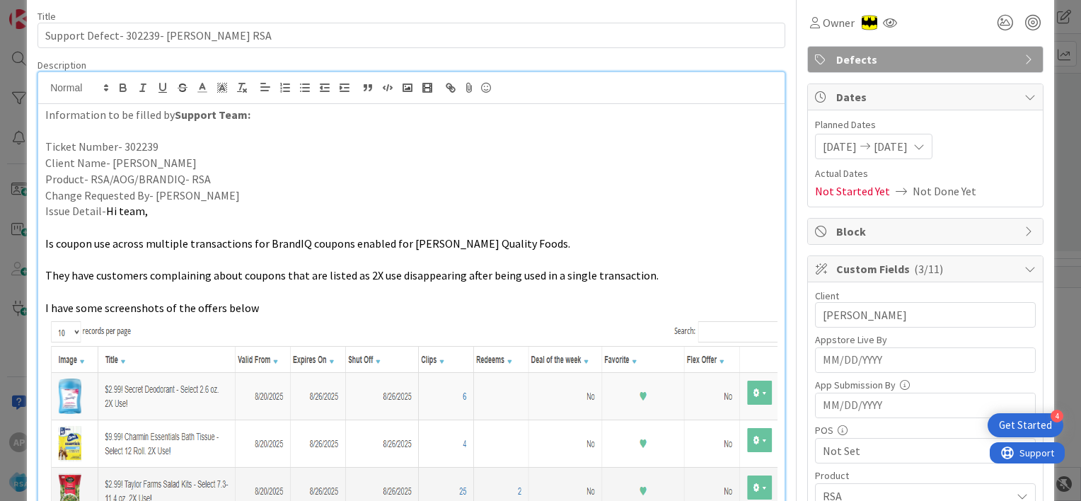
scroll to position [0, 0]
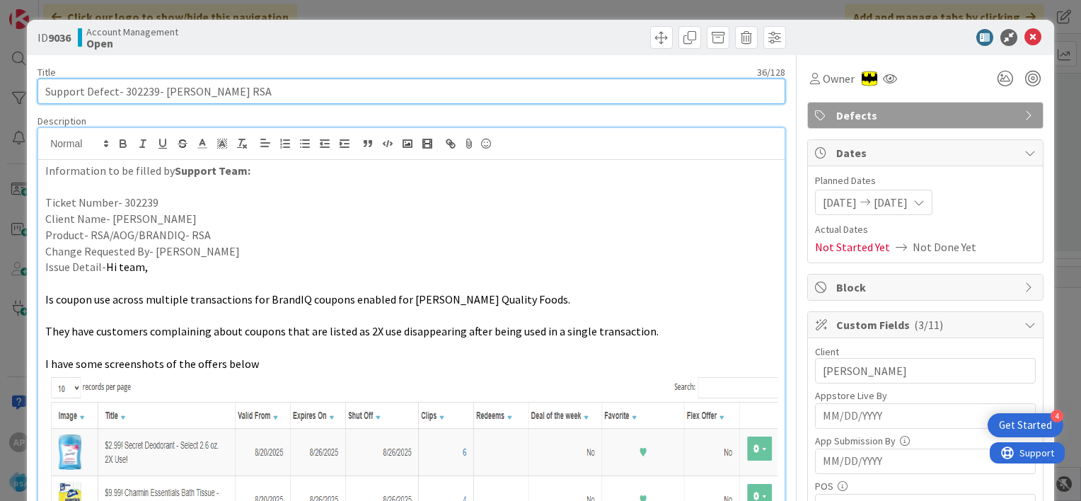
drag, startPoint x: 122, startPoint y: 88, endPoint x: 202, endPoint y: 92, distance: 80.7
click at [202, 92] on input "Support Defect- 302239- [PERSON_NAME] RSA" at bounding box center [410, 90] width 747 height 25
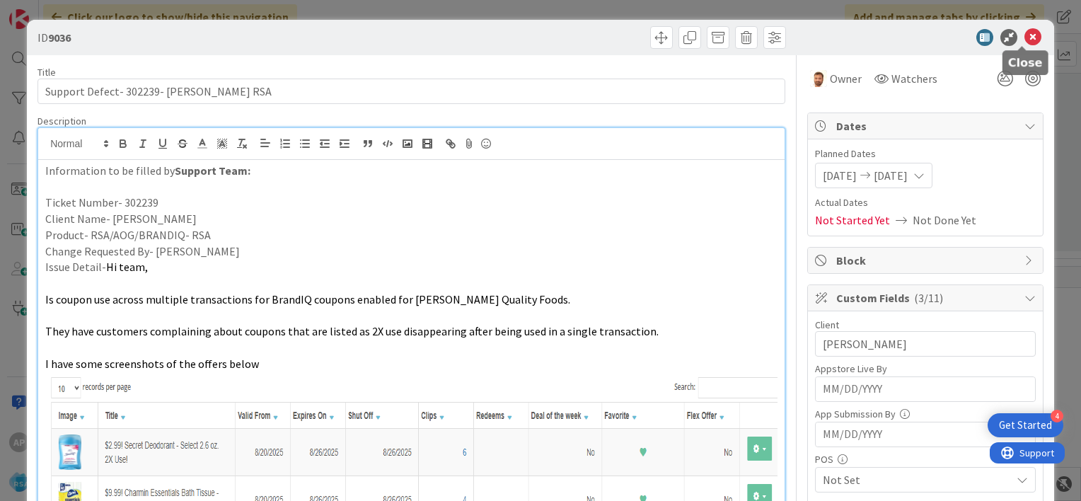
click at [1024, 42] on icon at bounding box center [1032, 37] width 17 height 17
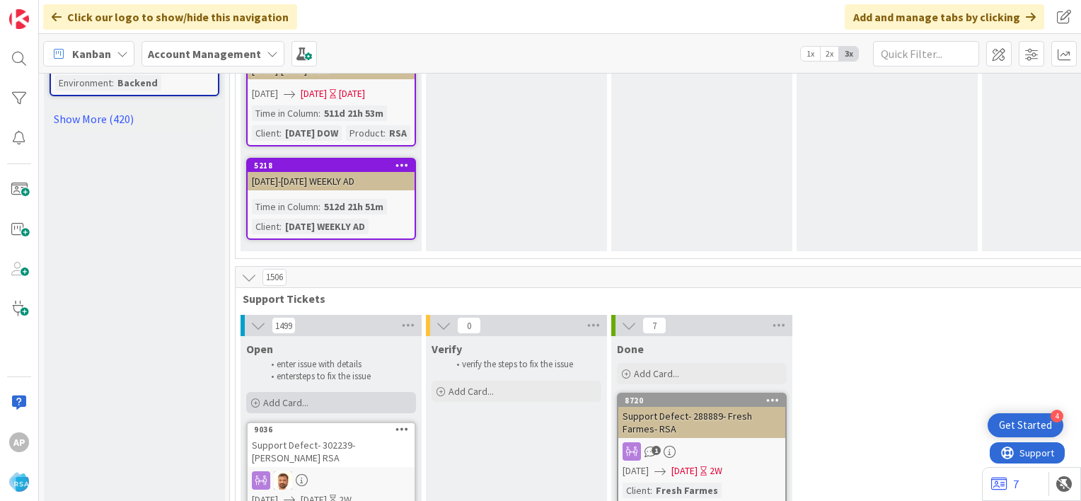
click at [308, 396] on span "Add Card..." at bounding box center [285, 402] width 45 height 13
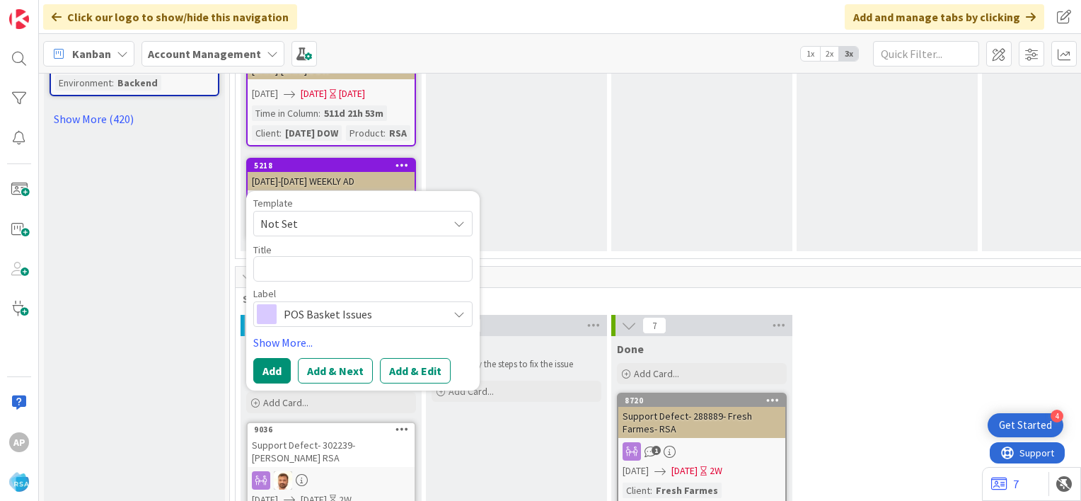
click at [453, 211] on span "Not Set" at bounding box center [362, 223] width 219 height 25
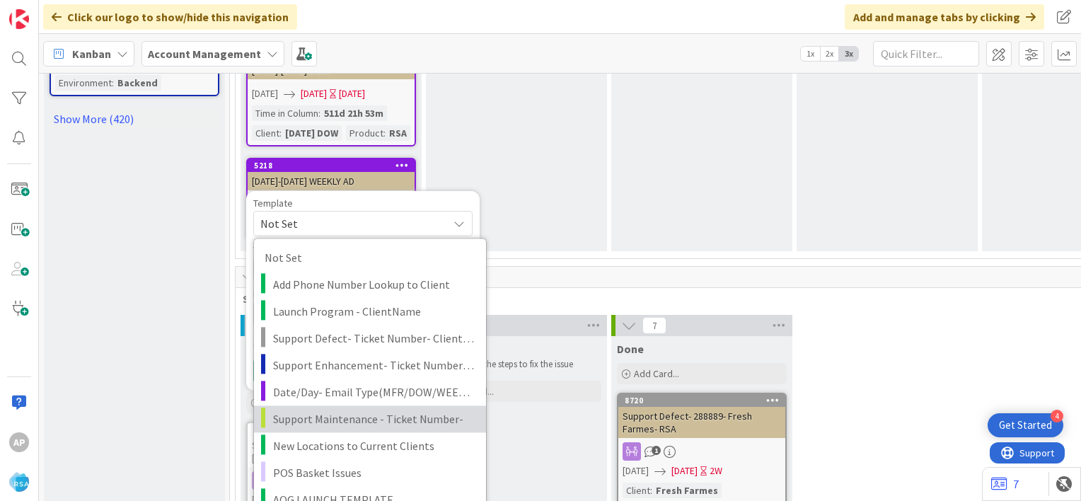
click at [345, 409] on span "Support Maintenance - Ticket Number-" at bounding box center [374, 418] width 202 height 18
type textarea "x"
type textarea "Support Maintenance - Ticket Number-"
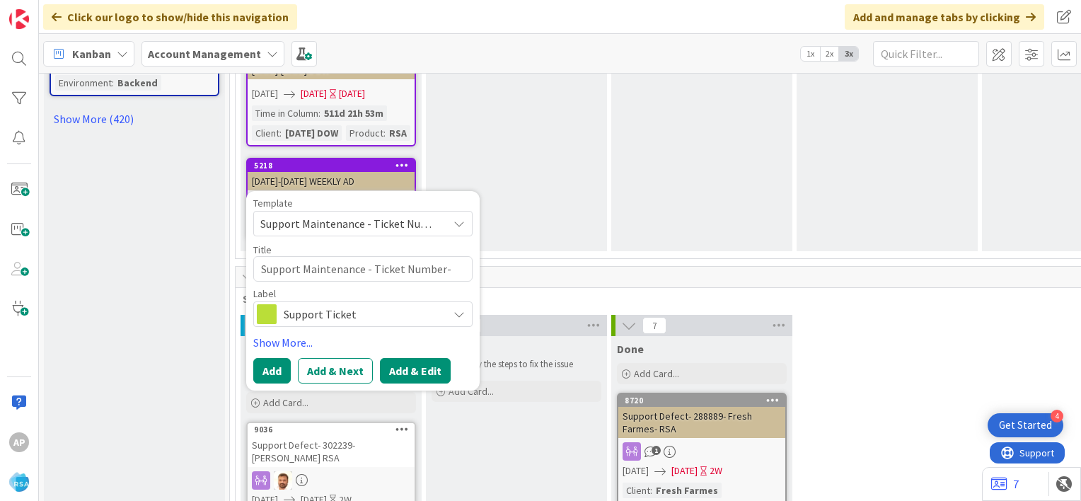
click at [409, 358] on button "Add & Edit" at bounding box center [415, 370] width 71 height 25
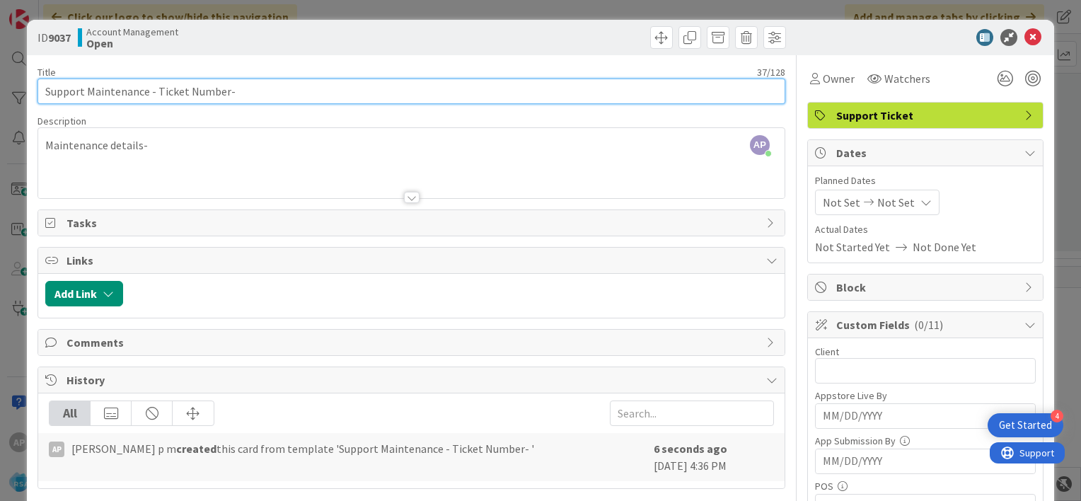
drag, startPoint x: 156, startPoint y: 91, endPoint x: 223, endPoint y: 88, distance: 67.2
click at [223, 88] on input "Support Maintenance - Ticket Number-" at bounding box center [410, 90] width 747 height 25
paste input "#302243"
click at [163, 93] on input "Support Maintenance - #302243-" at bounding box center [410, 90] width 747 height 25
click at [211, 91] on input "Support Maintenance - 302243-" at bounding box center [410, 90] width 747 height 25
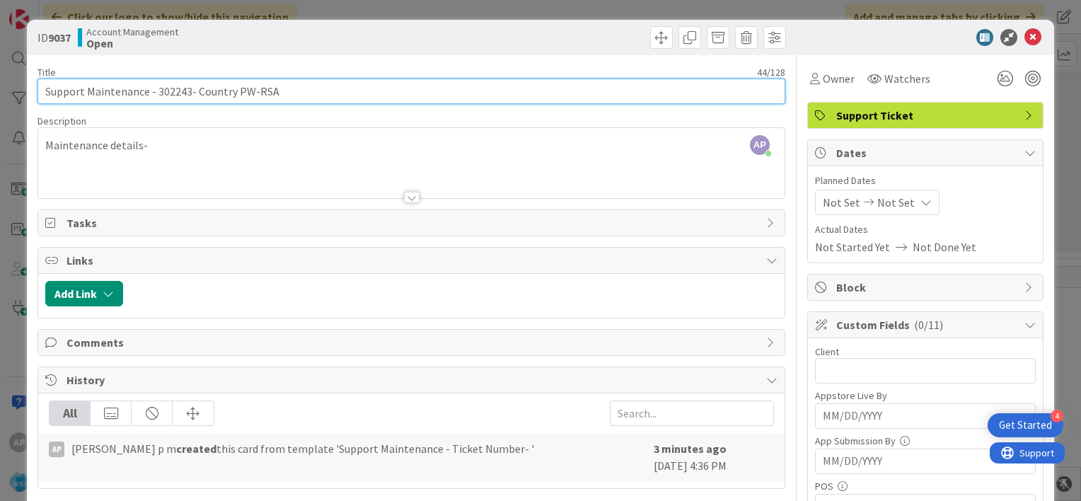
type input "Support Maintenance - 302243- Country PW-RSA"
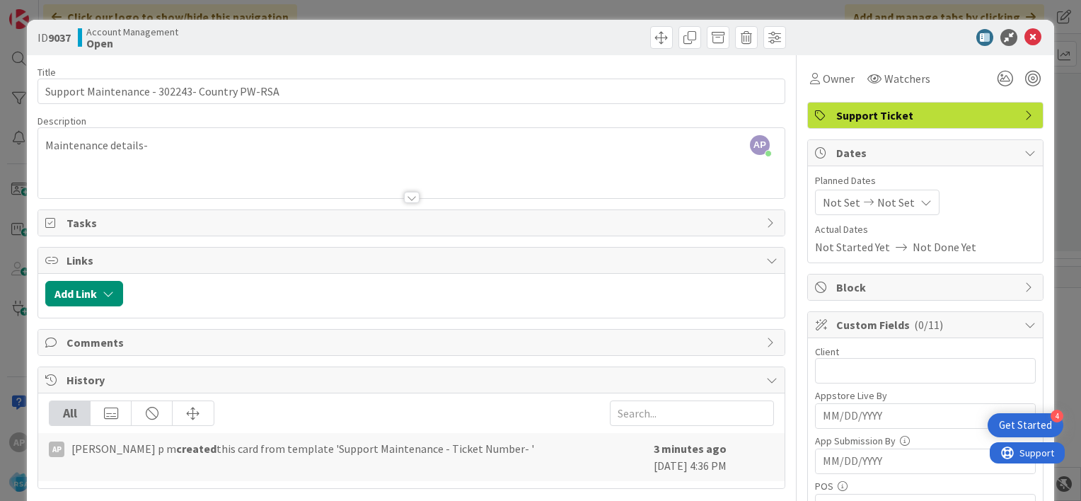
click at [404, 195] on div at bounding box center [412, 197] width 16 height 11
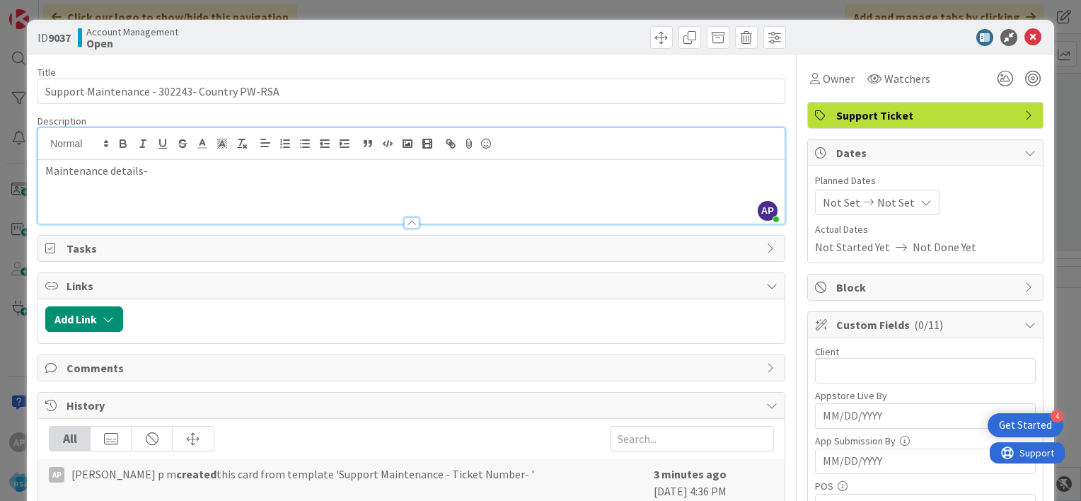
click at [823, 209] on span "Not Set" at bounding box center [840, 202] width 37 height 17
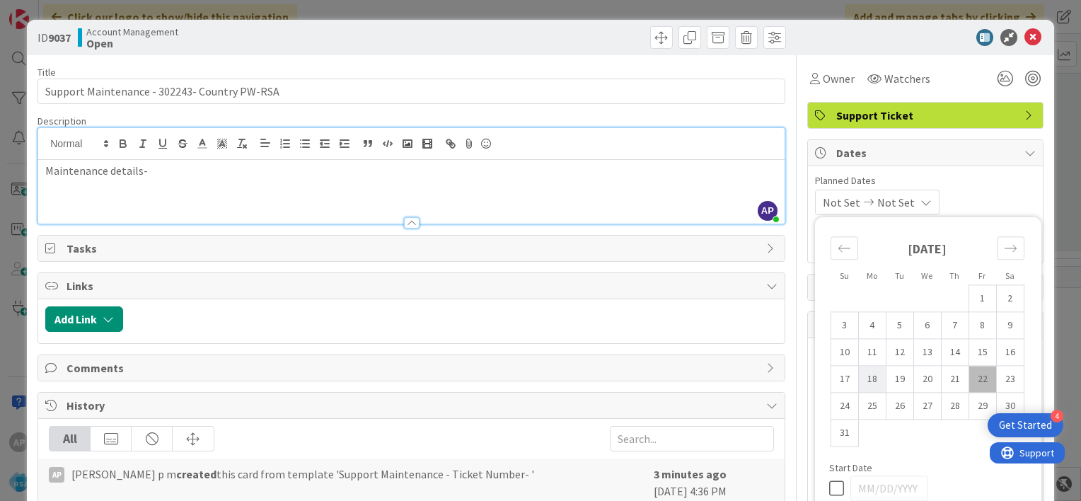
click at [863, 376] on td "18" at bounding box center [872, 379] width 28 height 27
type input "[DATE]"
click at [970, 409] on td "29" at bounding box center [982, 405] width 28 height 27
type input "[DATE]"
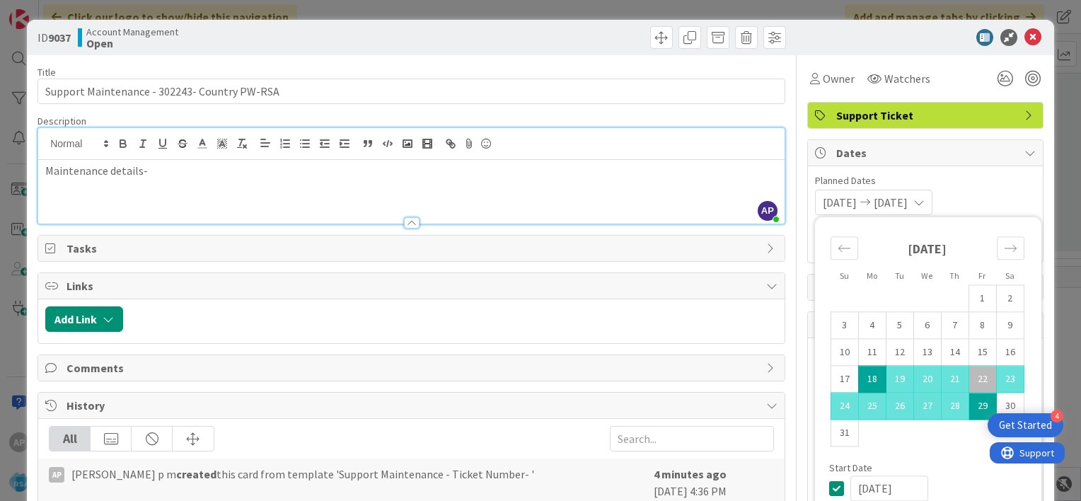
click at [973, 203] on div "[DATE] [DATE] Su Mo Tu We Th Fr Sa [DATE] 1 2 3 4 5 6 7 8 9 10 11 12 13 14 15 1…" at bounding box center [925, 202] width 221 height 25
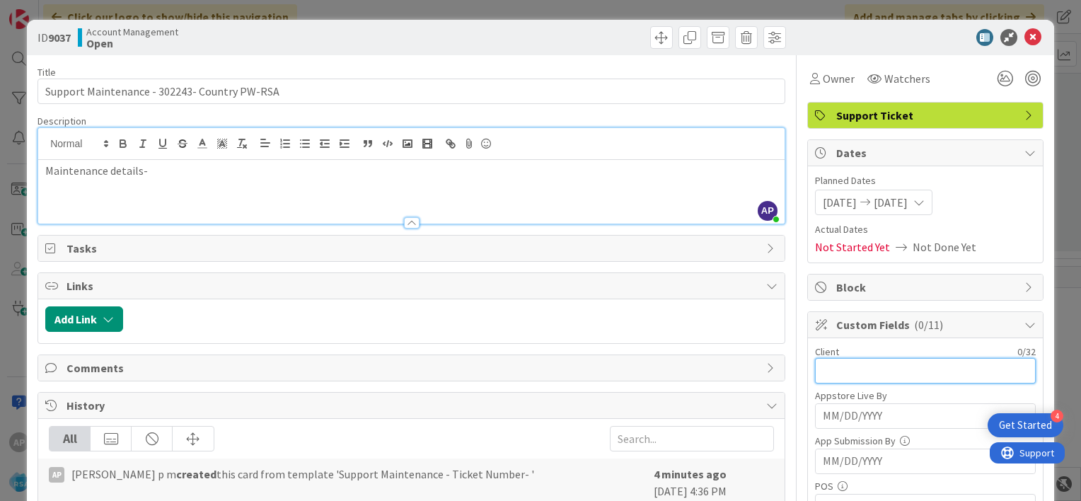
click at [843, 369] on input "text" at bounding box center [925, 370] width 221 height 25
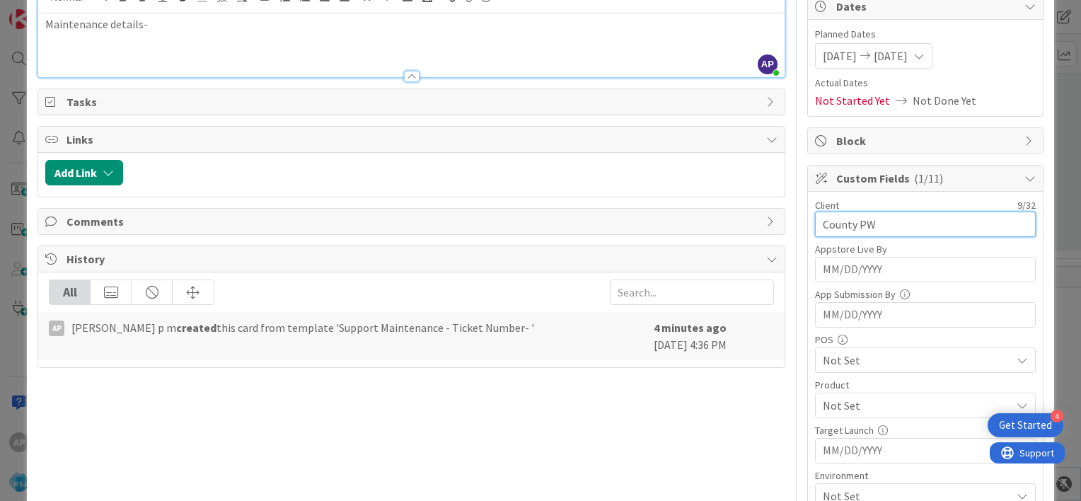
scroll to position [147, 0]
click at [839, 225] on input "County PW" at bounding box center [925, 223] width 221 height 25
click at [852, 221] on input "Country PW" at bounding box center [925, 223] width 221 height 25
type input "Country fresh PW"
click at [827, 367] on div "Not Set" at bounding box center [925, 358] width 221 height 25
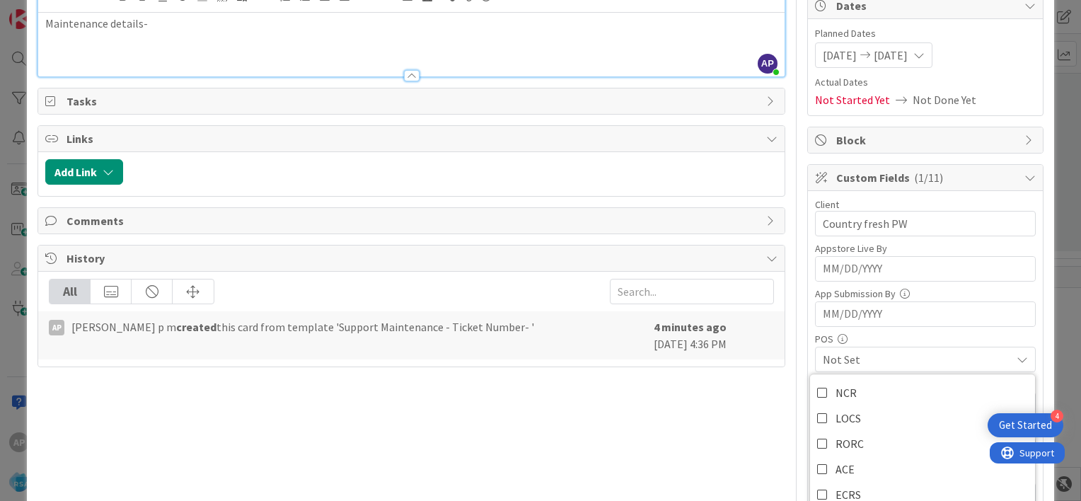
scroll to position [260, 0]
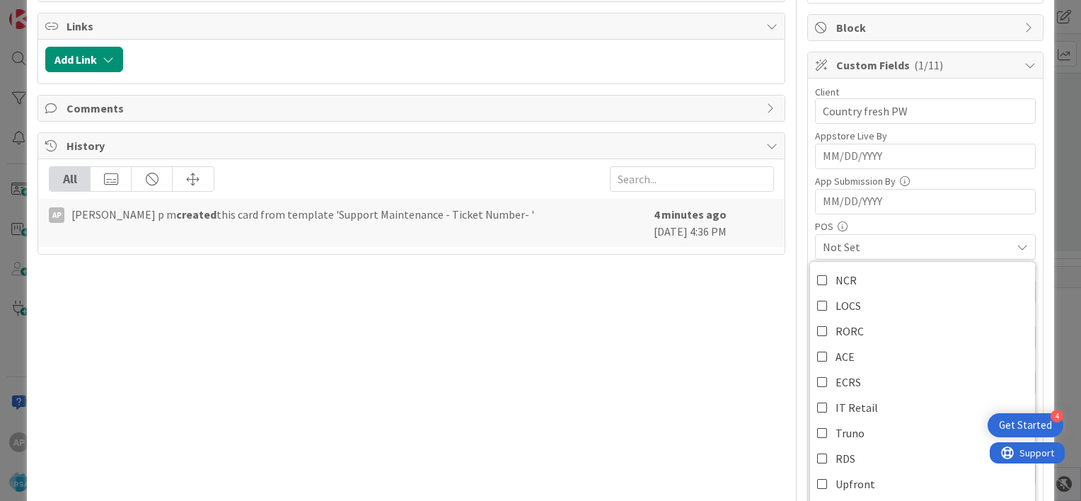
click at [888, 247] on span "Not Set" at bounding box center [916, 246] width 188 height 17
click at [865, 289] on span "Not Set" at bounding box center [916, 292] width 188 height 17
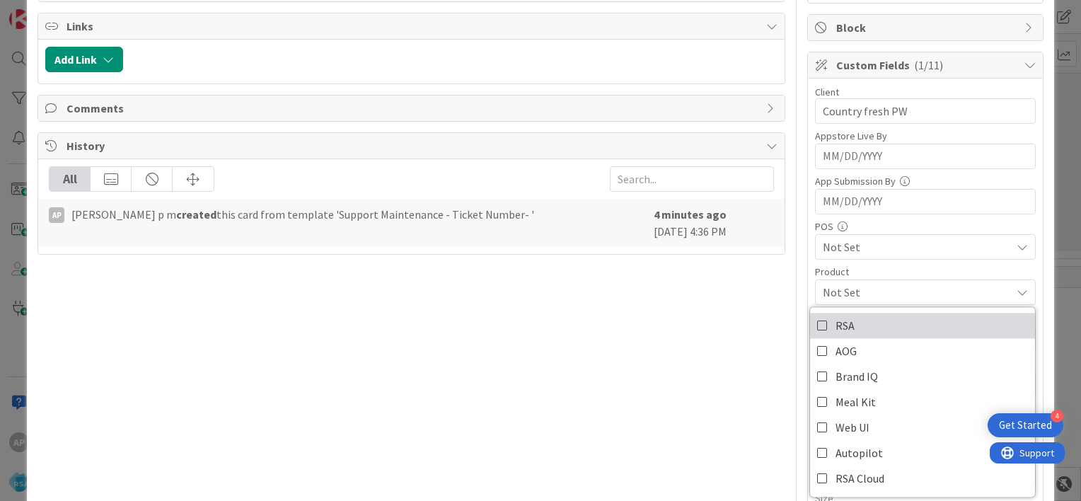
click at [817, 325] on icon at bounding box center [822, 325] width 11 height 21
click at [853, 279] on div "RSA" at bounding box center [925, 291] width 221 height 25
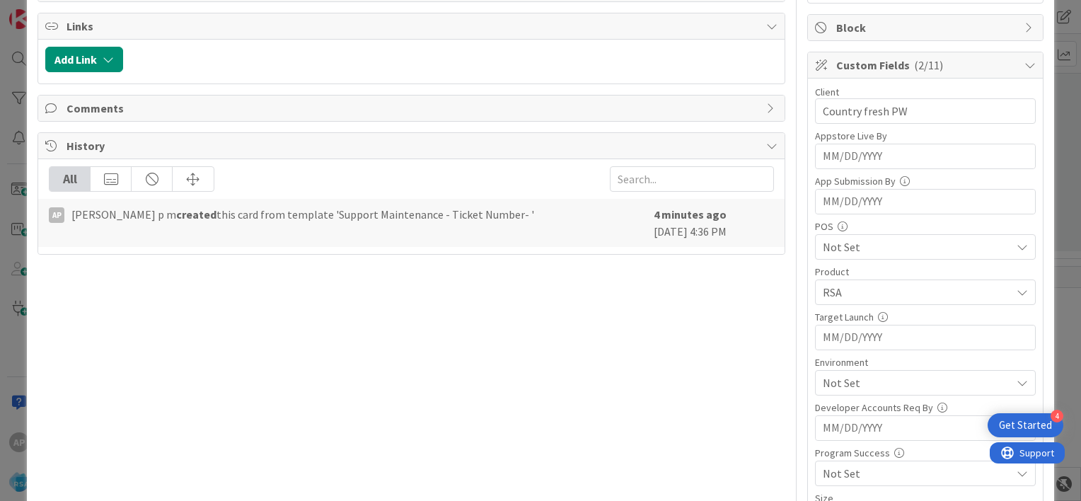
scroll to position [395, 0]
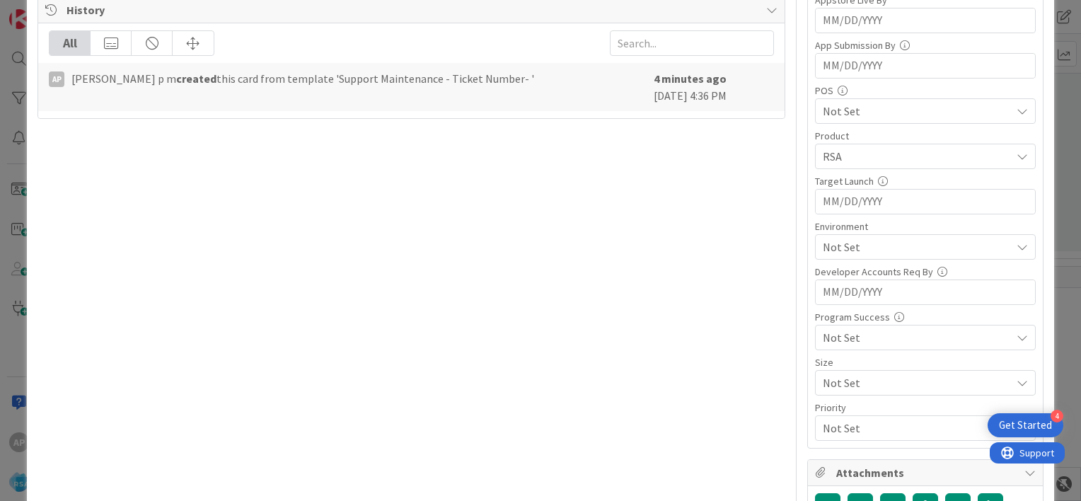
click at [834, 252] on span "Not Set" at bounding box center [916, 246] width 188 height 17
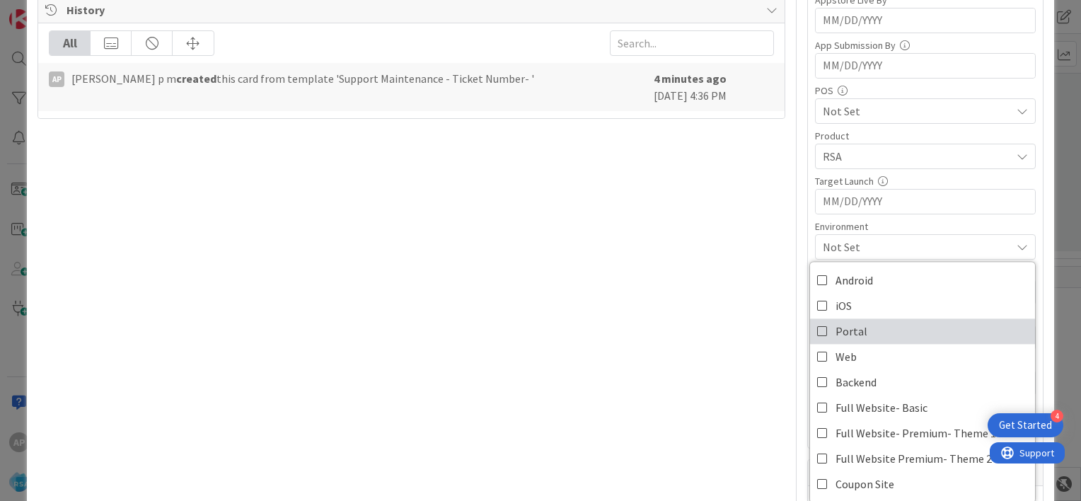
click at [817, 325] on icon at bounding box center [822, 330] width 11 height 21
click at [815, 221] on div "Environment" at bounding box center [925, 226] width 221 height 10
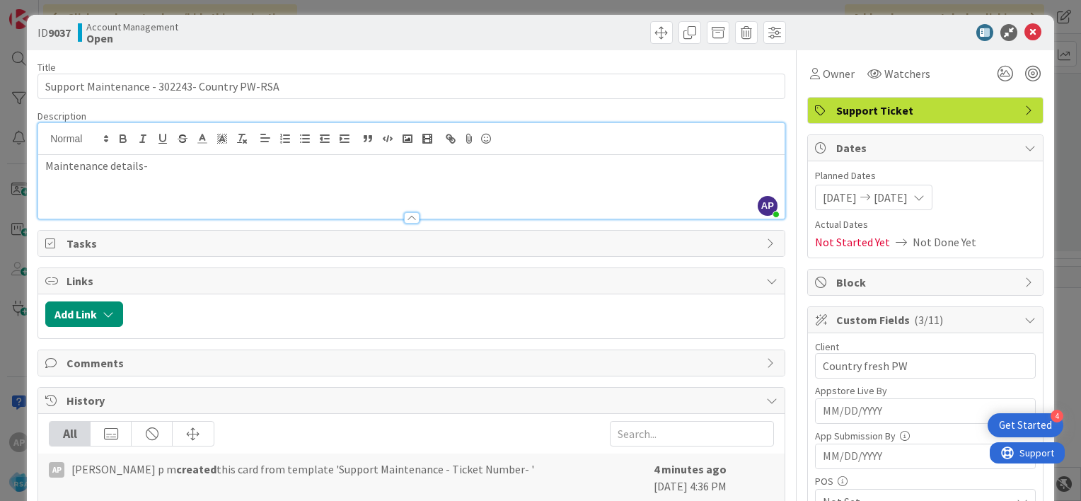
scroll to position [0, 0]
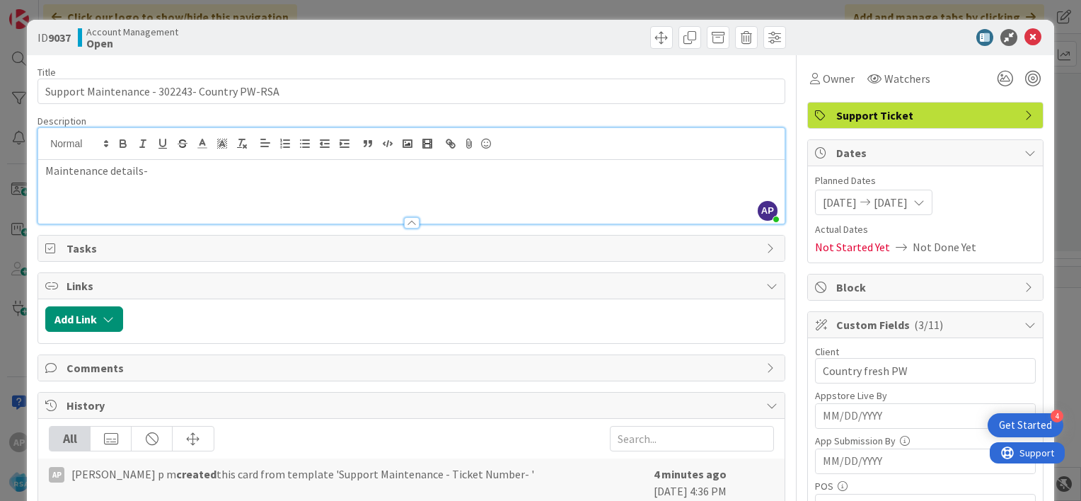
click at [181, 176] on p "Maintenance details-" at bounding box center [411, 171] width 732 height 16
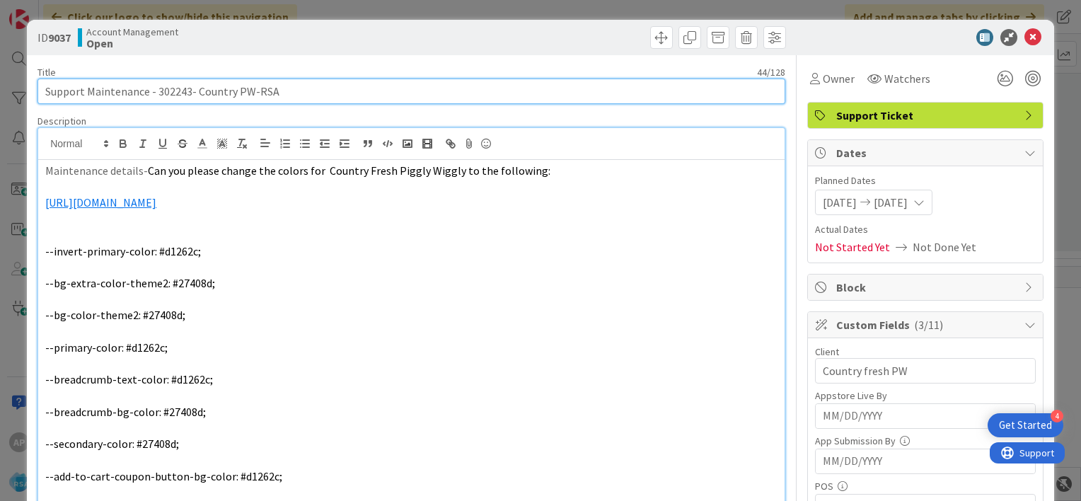
drag, startPoint x: 156, startPoint y: 91, endPoint x: 249, endPoint y: 85, distance: 93.5
click at [249, 85] on input "Support Maintenance - 302243- Country PW-RSA" at bounding box center [410, 90] width 747 height 25
